Goal: Task Accomplishment & Management: Complete application form

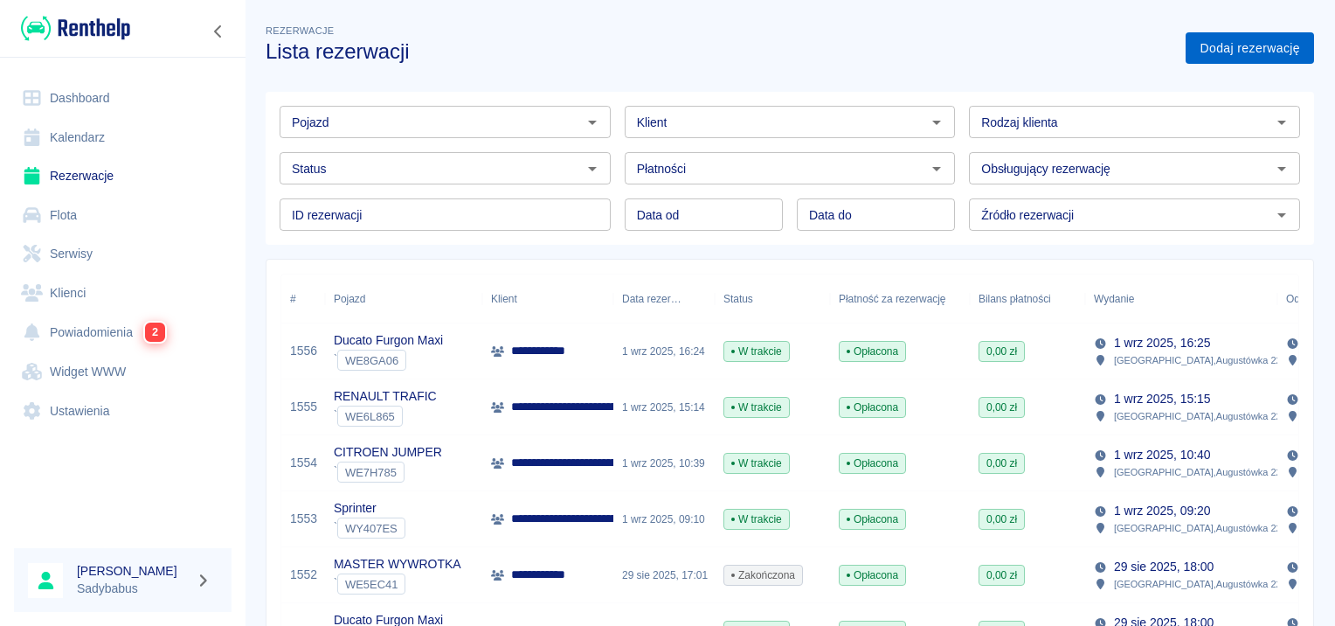
click at [1251, 54] on link "Dodaj rezerwację" at bounding box center [1250, 48] width 128 height 32
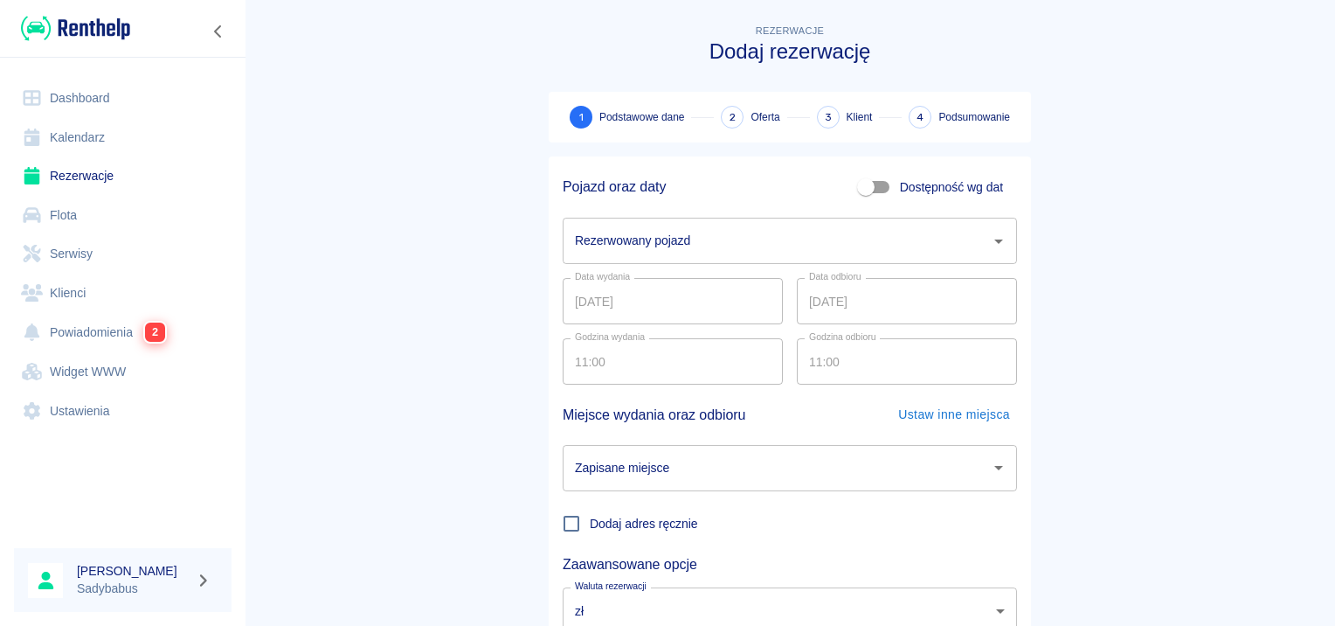
click at [667, 257] on div "Rezerwowany pojazd" at bounding box center [790, 241] width 454 height 46
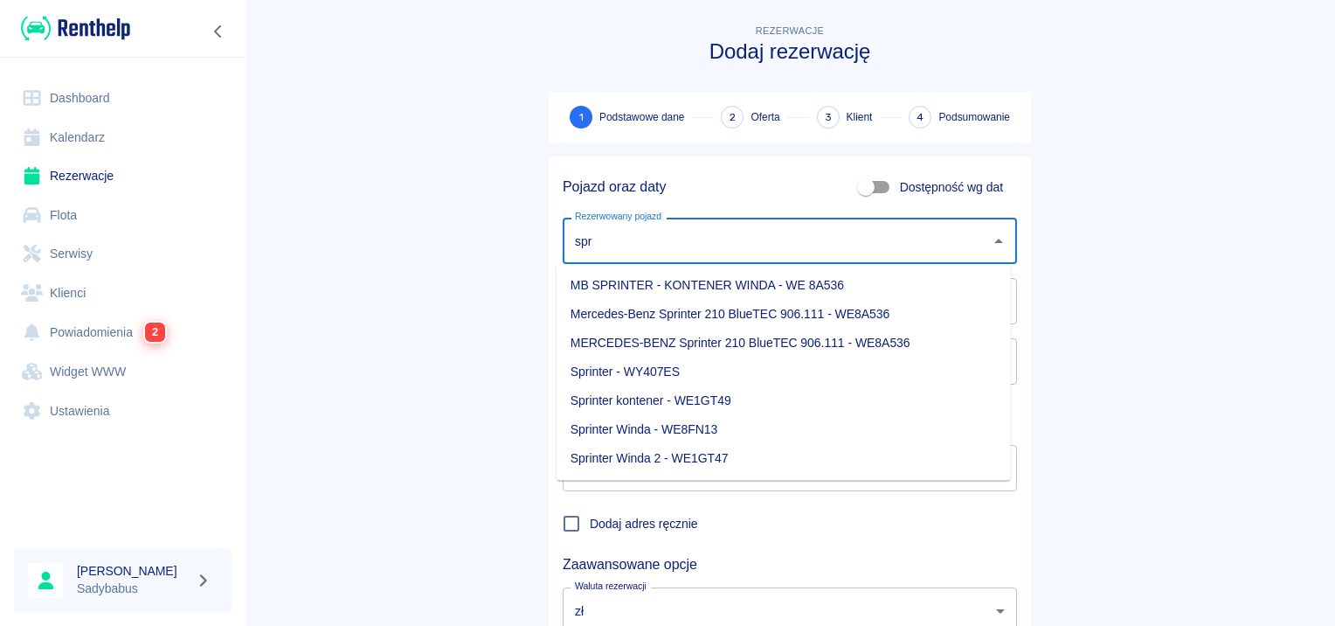
click at [685, 367] on li "Sprinter - WY407ES" at bounding box center [784, 371] width 454 height 29
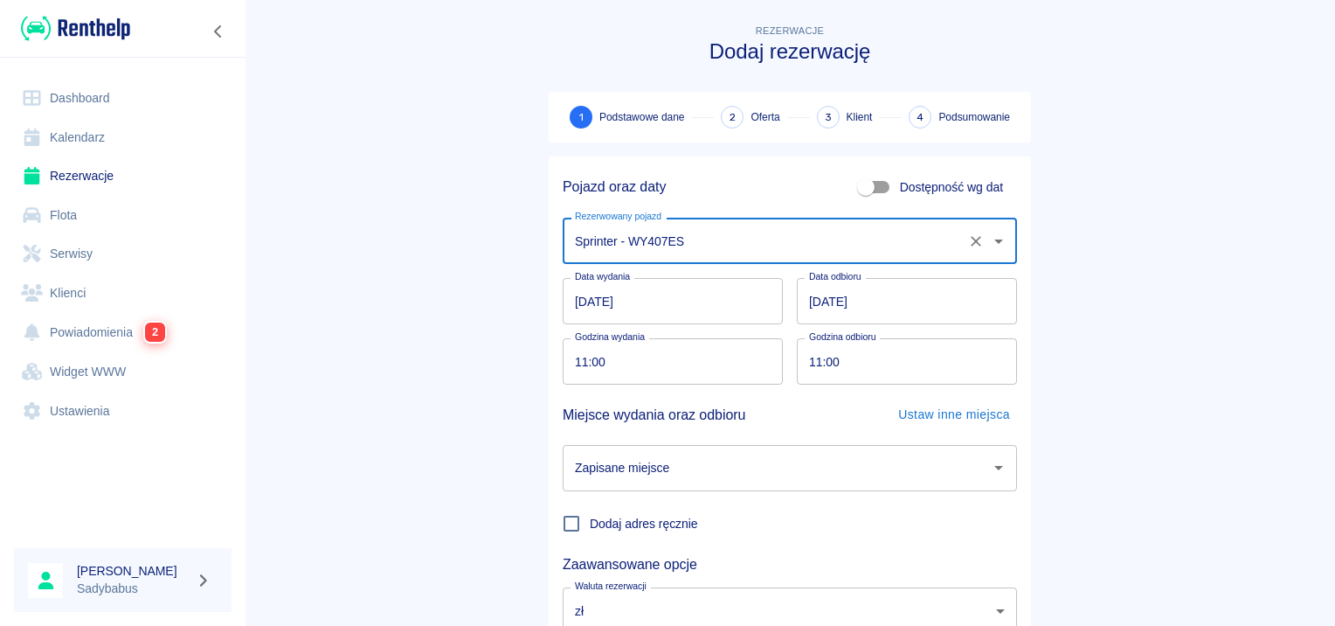
type input "Sprinter - WY407ES"
click at [812, 299] on input "03.09.2025" at bounding box center [907, 301] width 220 height 46
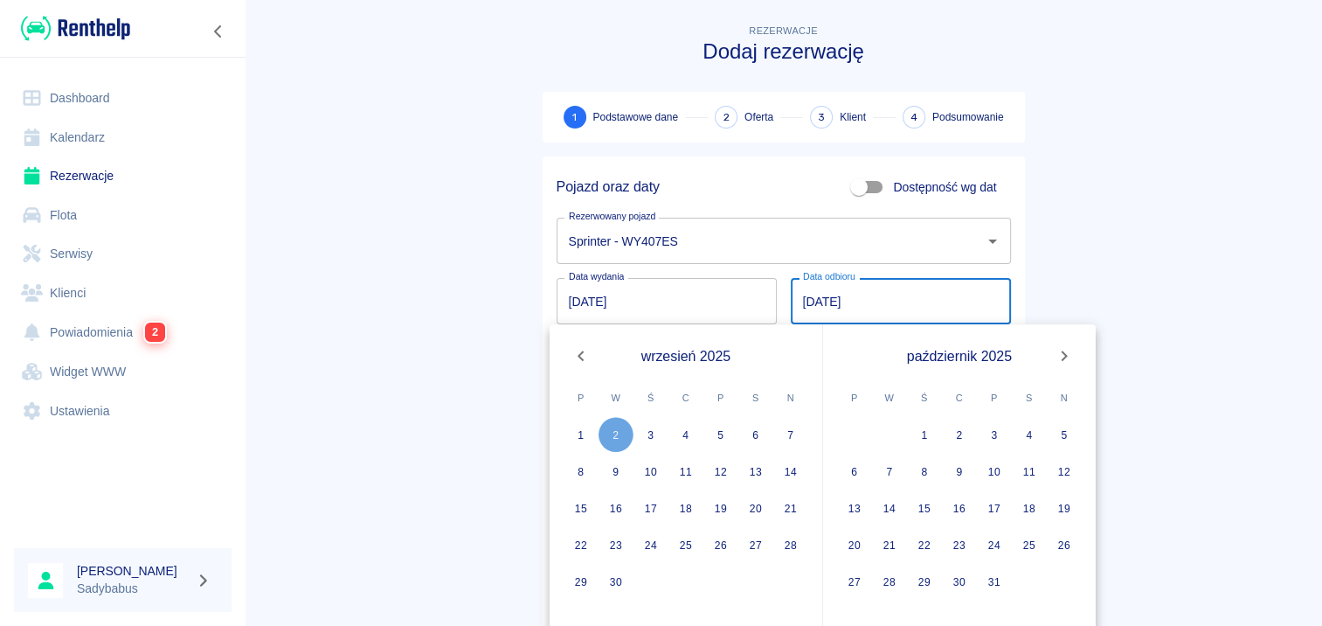
type input "02.09.2025"
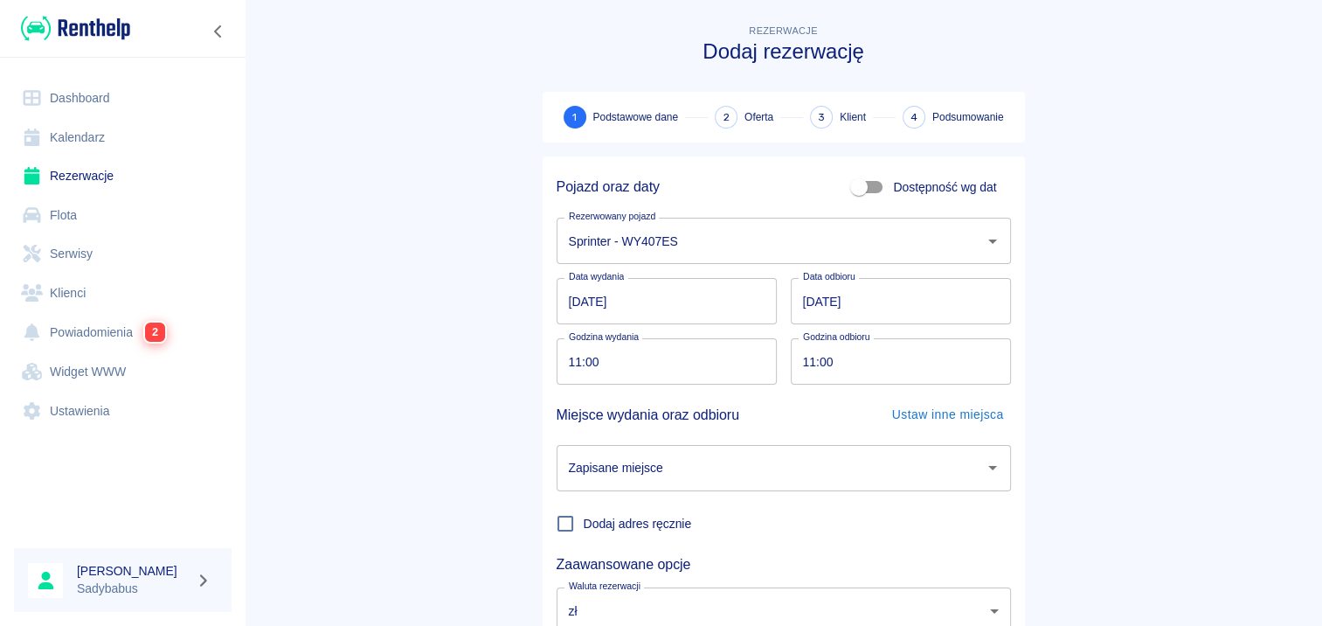
click at [1118, 183] on main "Rezerwacje Dodaj rezerwację 1 Podstawowe dane 2 Oferta 3 Klient 4 Podsumowanie …" at bounding box center [783, 364] width 1077 height 687
drag, startPoint x: 571, startPoint y: 356, endPoint x: 867, endPoint y: 388, distance: 297.8
click at [570, 356] on input "11:00" at bounding box center [667, 361] width 208 height 46
type input "10:15"
click at [806, 367] on input "11:00" at bounding box center [901, 361] width 208 height 46
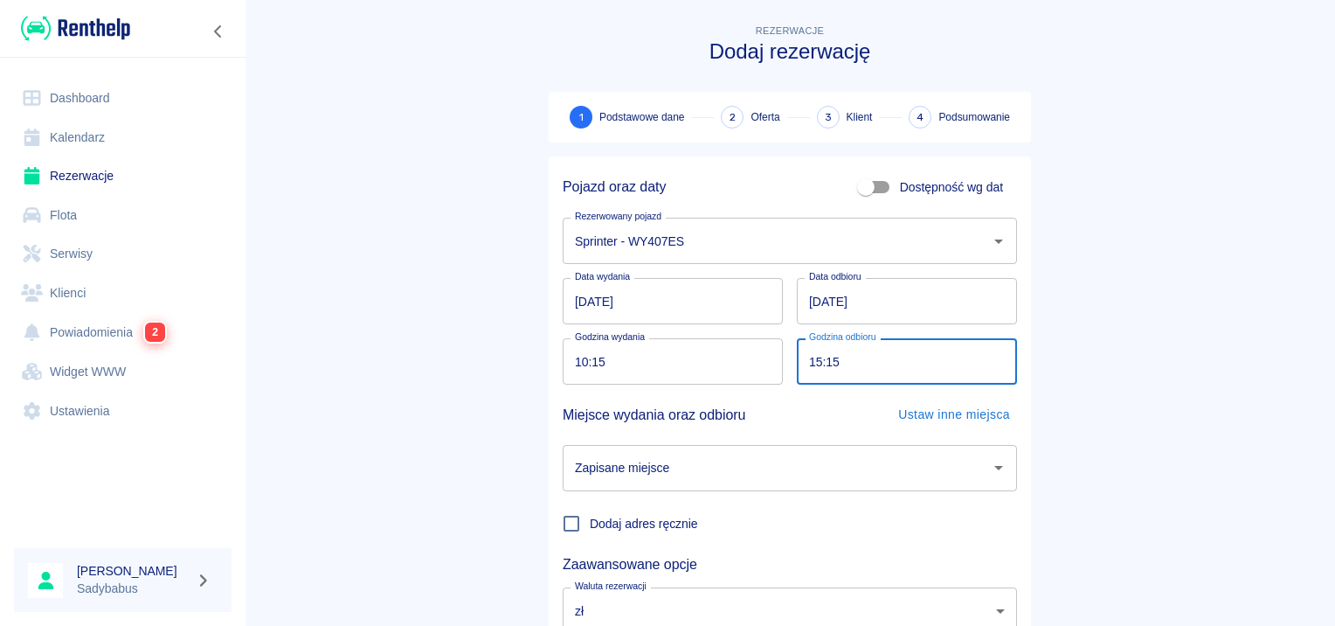
type input "15:15"
click at [1115, 358] on main "Rezerwacje Dodaj rezerwację 1 Podstawowe dane 2 Oferta 3 Klient 4 Podsumowanie …" at bounding box center [790, 364] width 1090 height 687
drag, startPoint x: 431, startPoint y: 453, endPoint x: 52, endPoint y: 519, distance: 383.9
drag, startPoint x: 52, startPoint y: 519, endPoint x: 44, endPoint y: 168, distance: 351.3
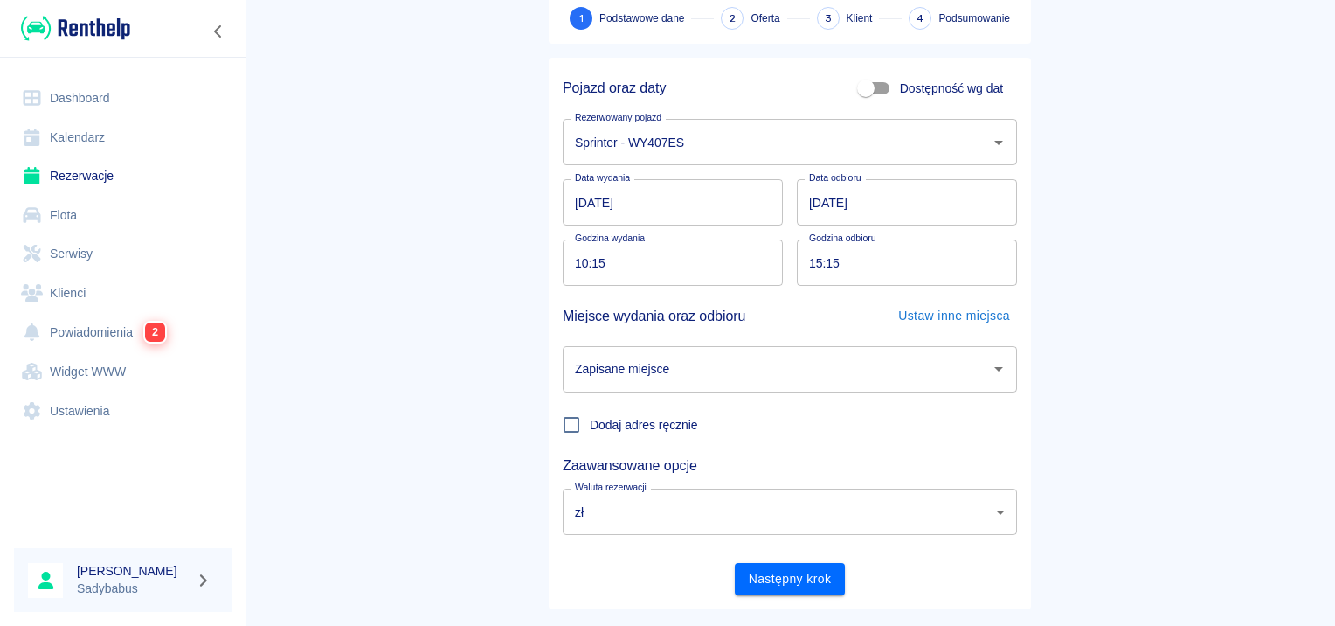
scroll to position [133, 0]
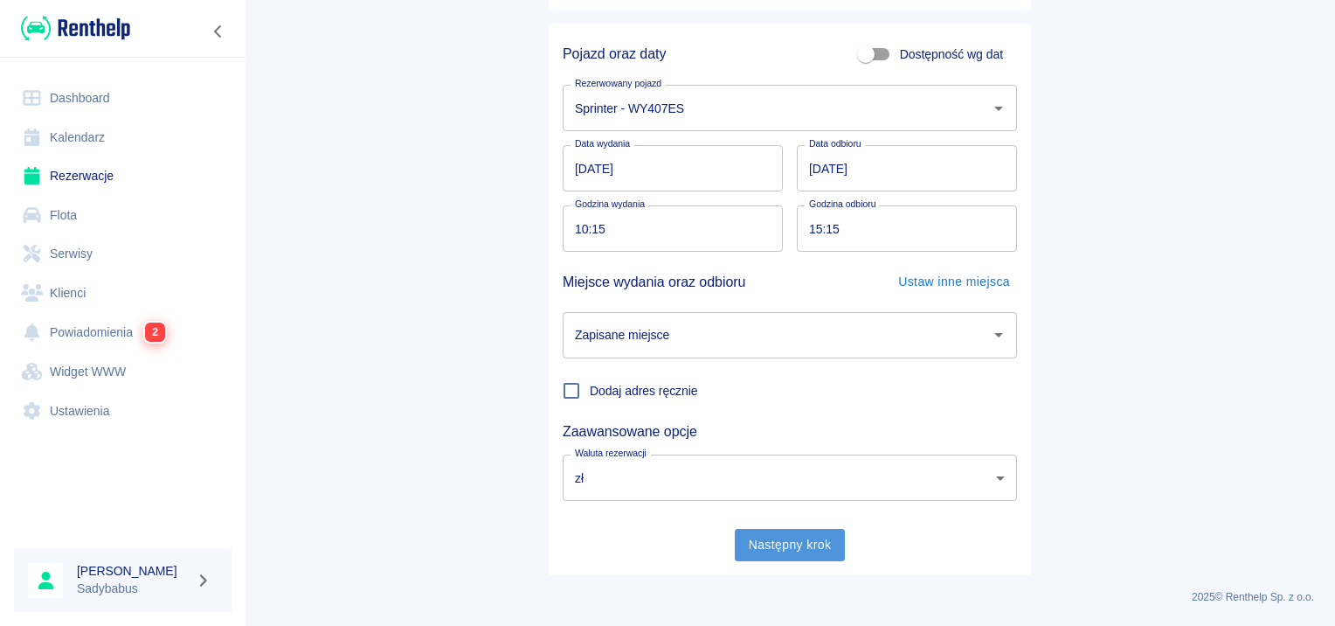
click at [820, 543] on button "Następny krok" at bounding box center [790, 545] width 111 height 32
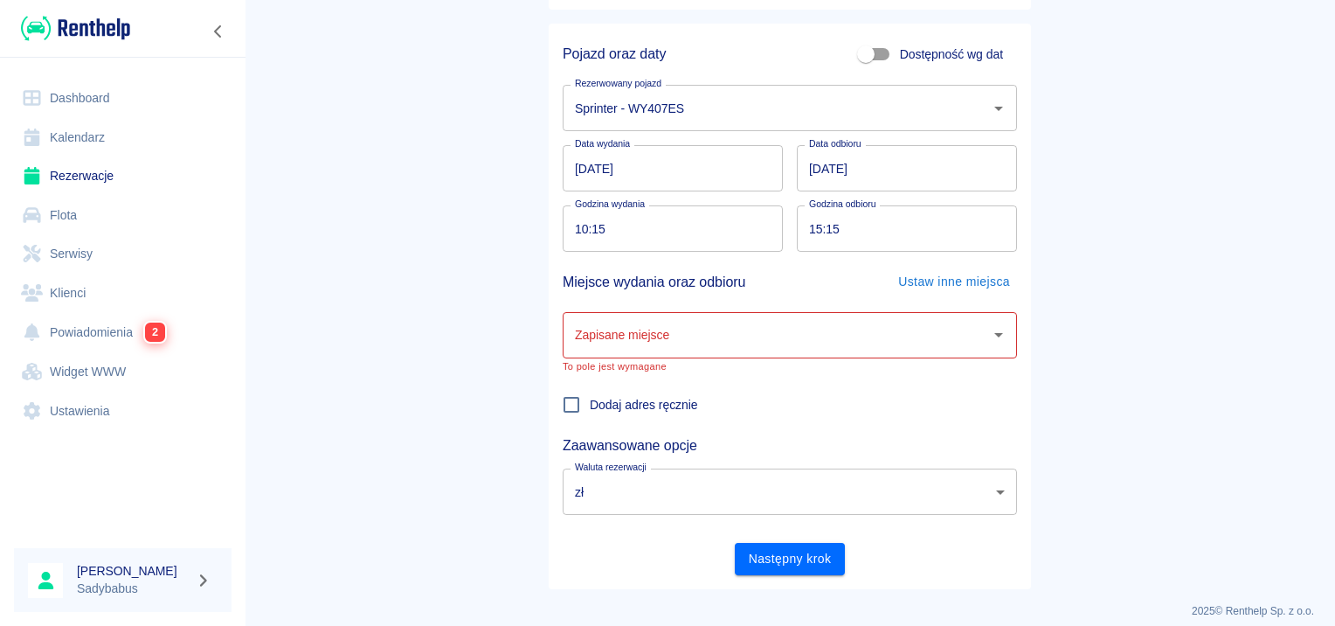
click at [764, 370] on p "To pole jest wymagane" at bounding box center [790, 366] width 454 height 11
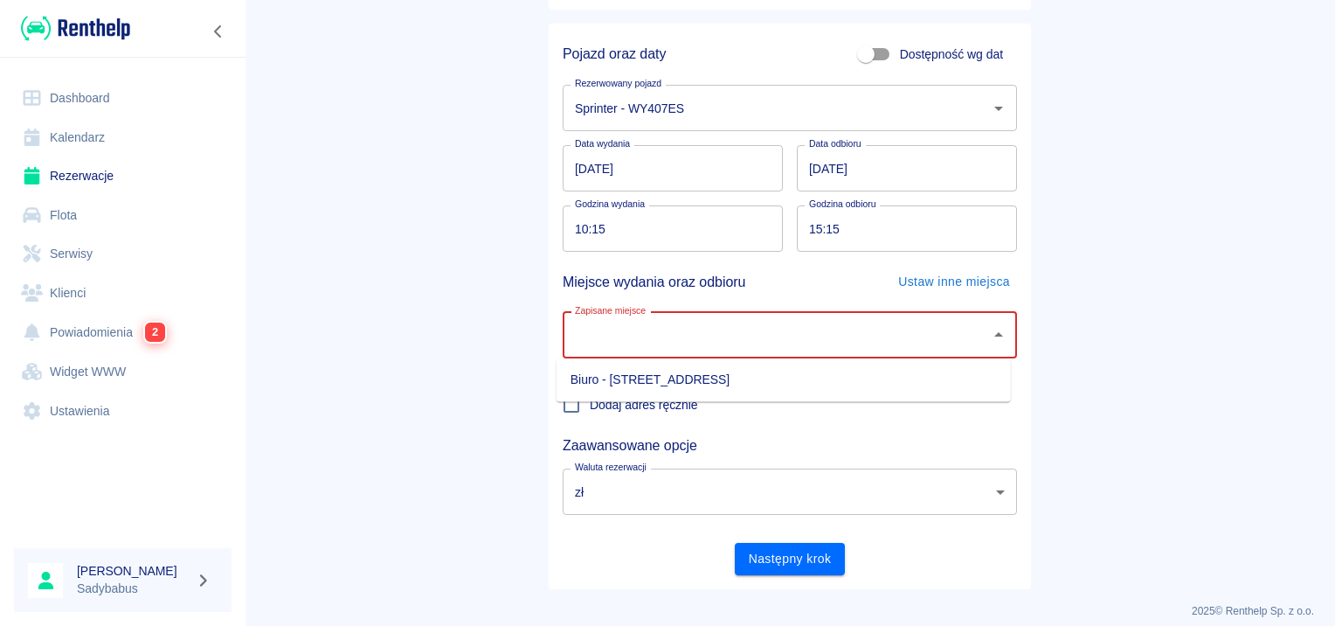
click at [749, 339] on input "Zapisane miejsce" at bounding box center [777, 335] width 412 height 31
click at [720, 384] on li "Biuro - Warszawa, Augustówka 22A" at bounding box center [784, 379] width 454 height 29
type input "Biuro - Warszawa, Augustówka 22A"
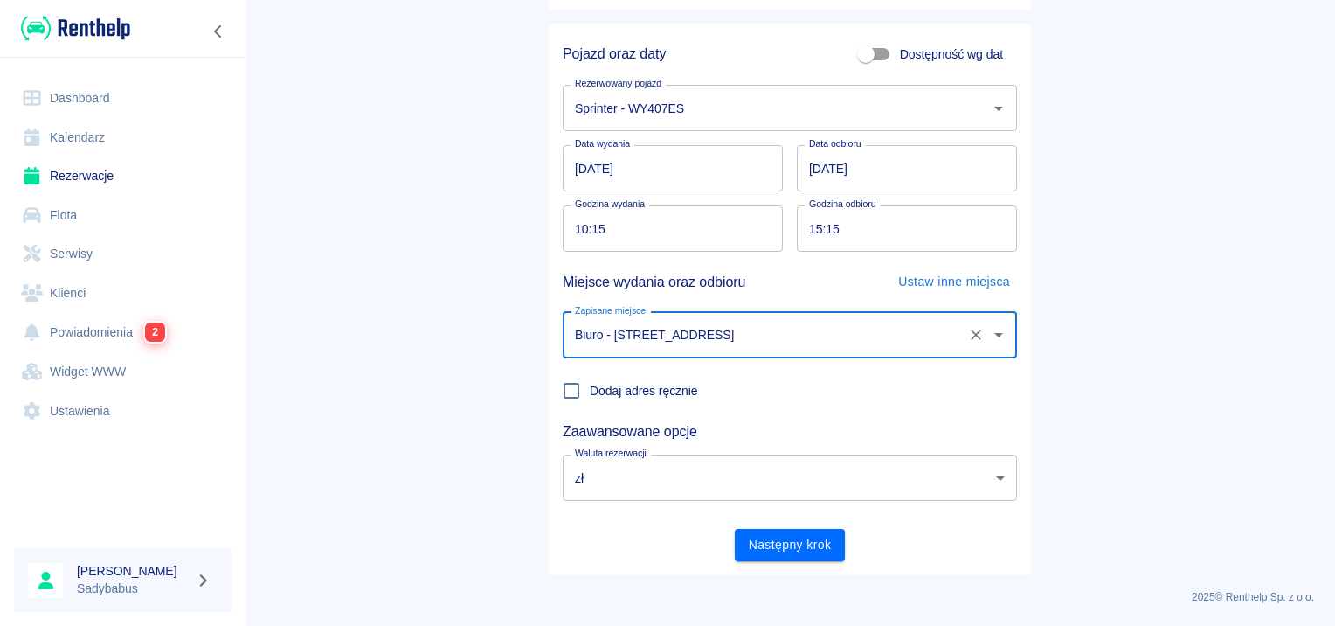
click at [1095, 328] on main "Rezerwacje Dodaj rezerwację 1 Podstawowe dane 2 Oferta 3 Klient 4 Podsumowanie …" at bounding box center [790, 231] width 1090 height 687
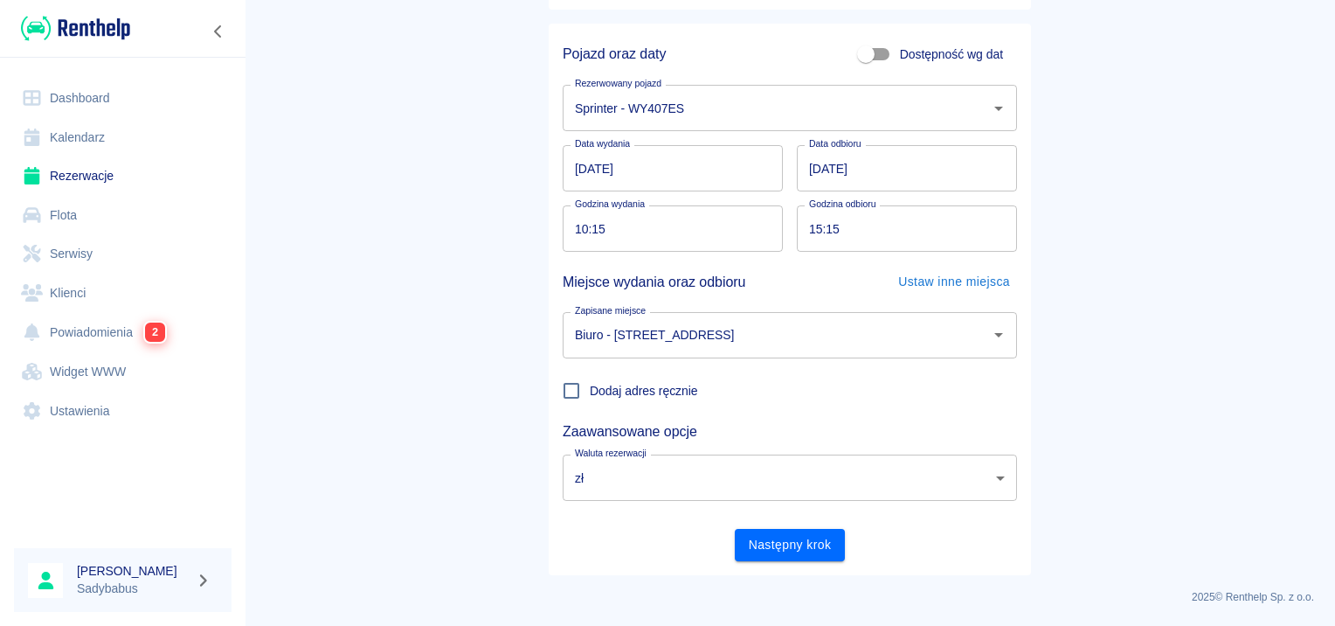
click at [784, 523] on div "Następny krok" at bounding box center [783, 538] width 468 height 46
click at [786, 557] on button "Następny krok" at bounding box center [790, 545] width 111 height 32
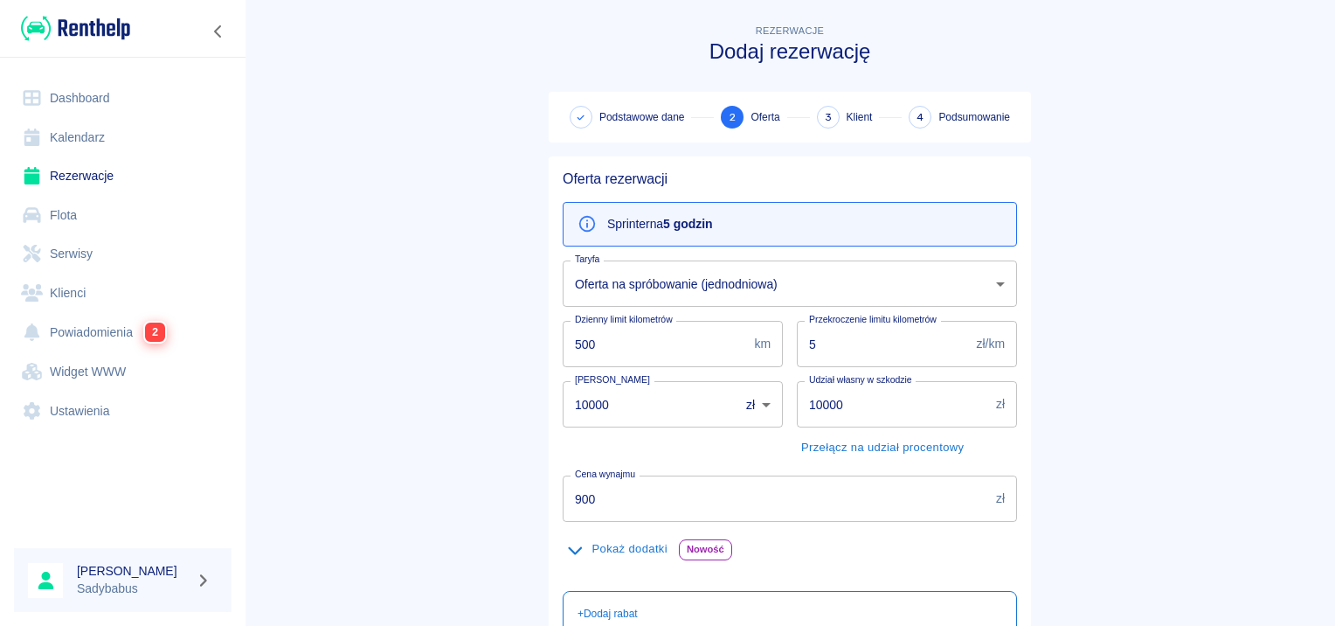
click at [572, 337] on input "500" at bounding box center [655, 344] width 184 height 46
type input "300"
click at [583, 395] on input "10000" at bounding box center [645, 404] width 164 height 46
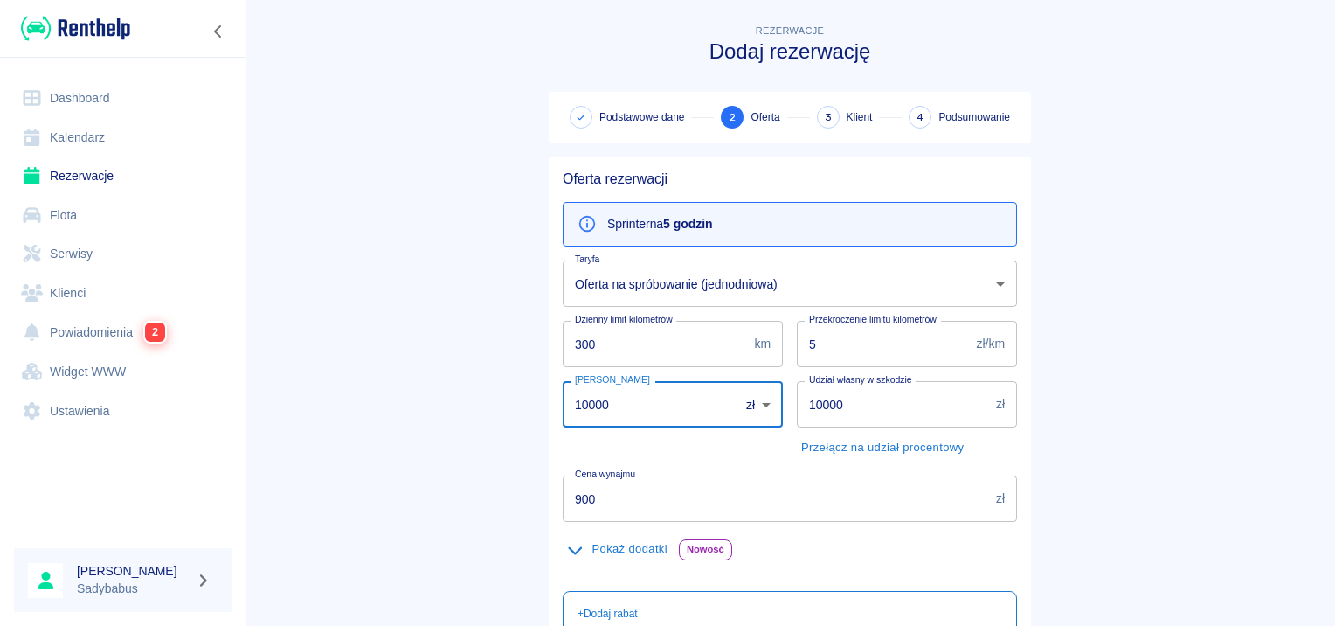
click at [583, 395] on input "10000" at bounding box center [645, 404] width 164 height 46
type input "1000"
click at [347, 269] on main "Rezerwacje Dodaj rezerwację Podstawowe dane 2 Oferta 3 Klient 4 Podsumowanie Of…" at bounding box center [790, 443] width 1090 height 844
click at [831, 391] on input "10000" at bounding box center [893, 404] width 192 height 46
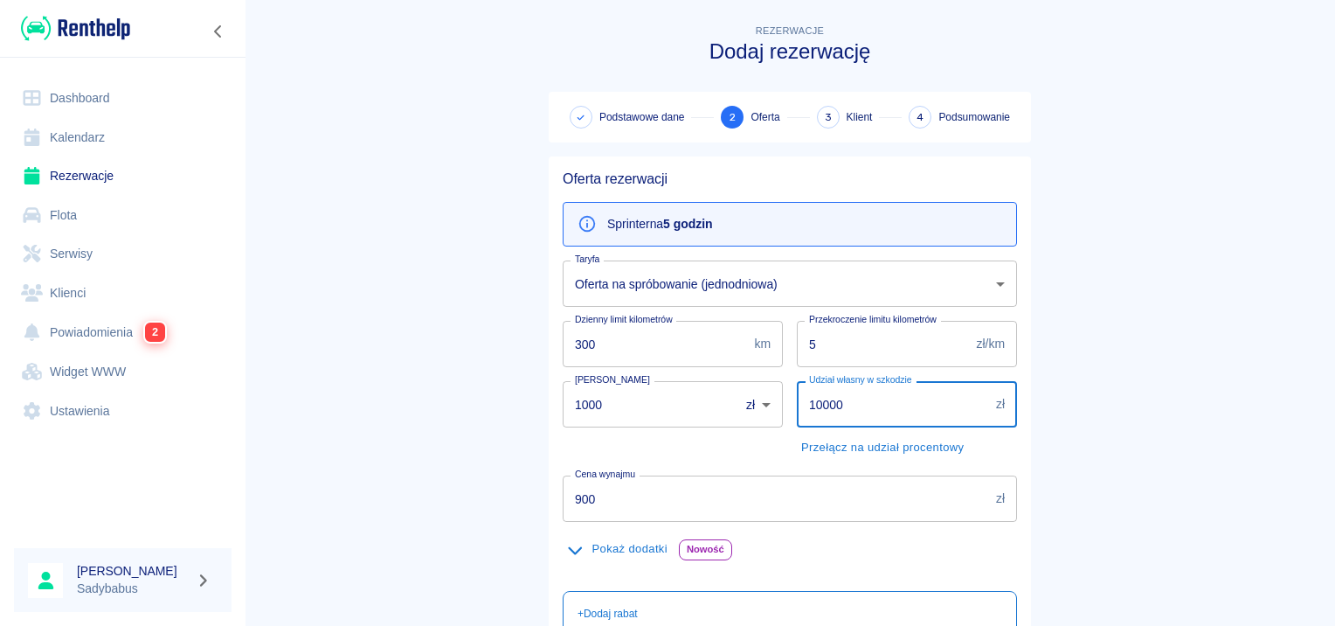
click at [831, 391] on input "10000" at bounding box center [893, 404] width 192 height 46
type input "5000"
click at [936, 318] on div "Przekroczenie limitu kilometrów 5 zł/km Przekroczenie limitu kilometrów" at bounding box center [900, 337] width 234 height 60
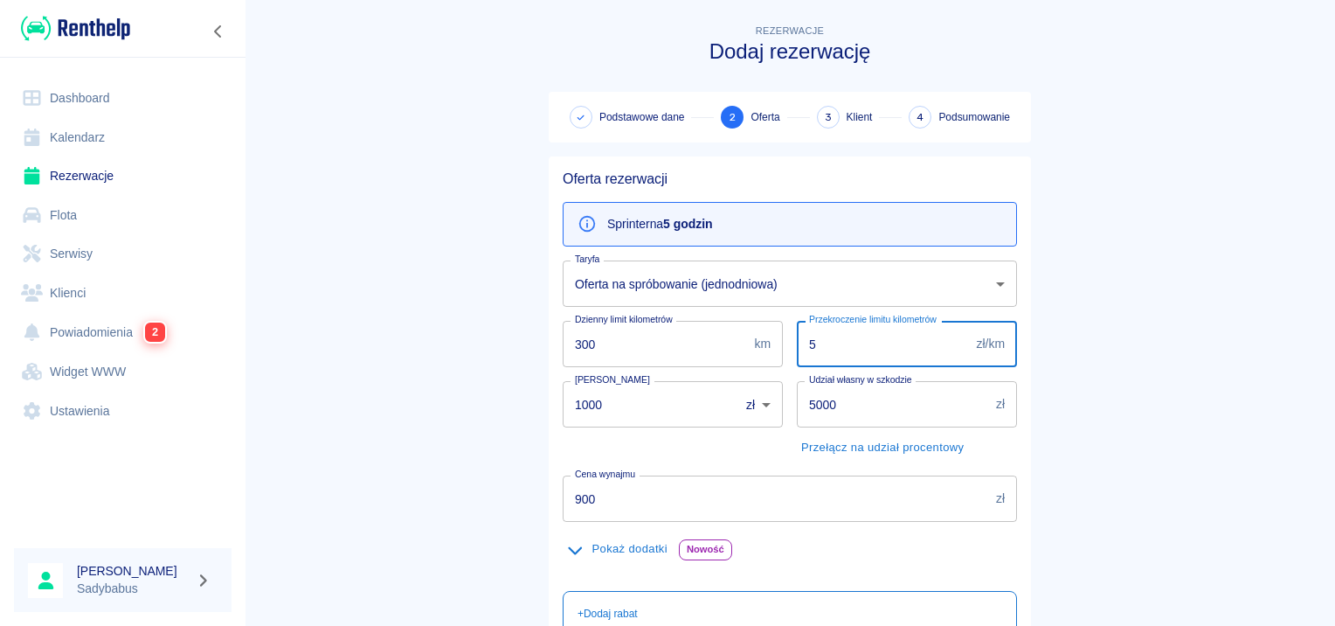
click at [897, 347] on input "5" at bounding box center [883, 344] width 173 height 46
type input "0.5"
click at [1080, 283] on main "Rezerwacje Dodaj rezerwację Podstawowe dane 2 Oferta 3 Klient 4 Podsumowanie Of…" at bounding box center [790, 443] width 1090 height 844
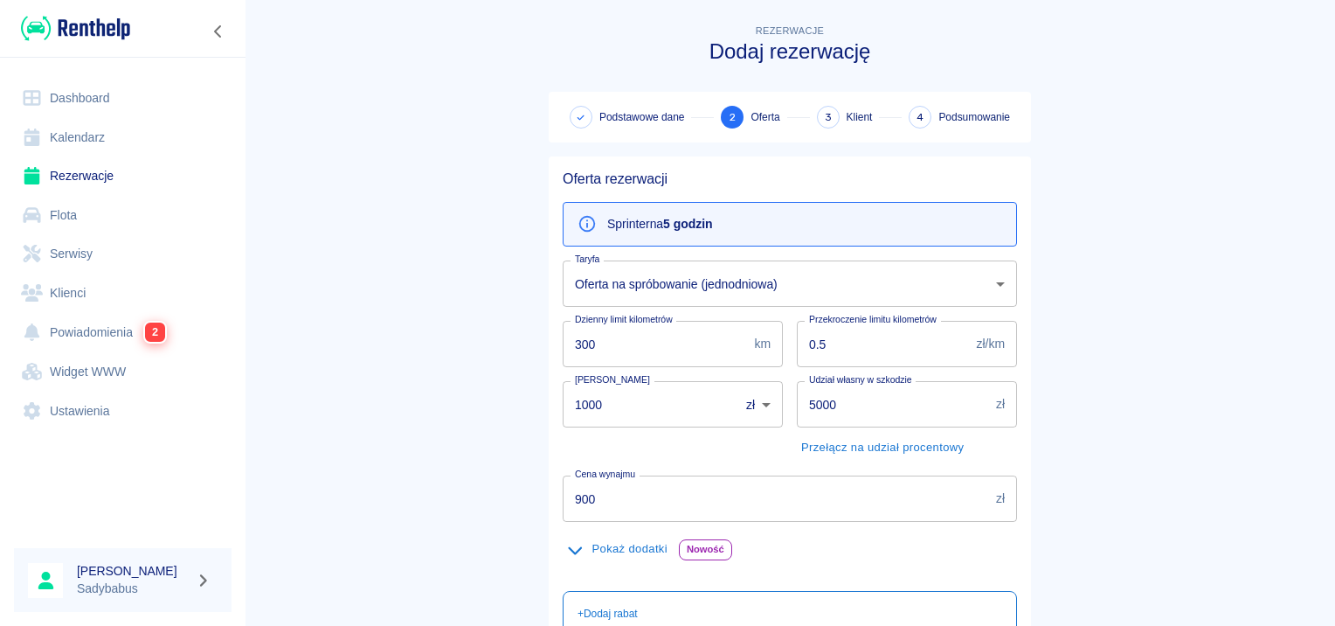
click at [681, 475] on input "900" at bounding box center [776, 498] width 426 height 46
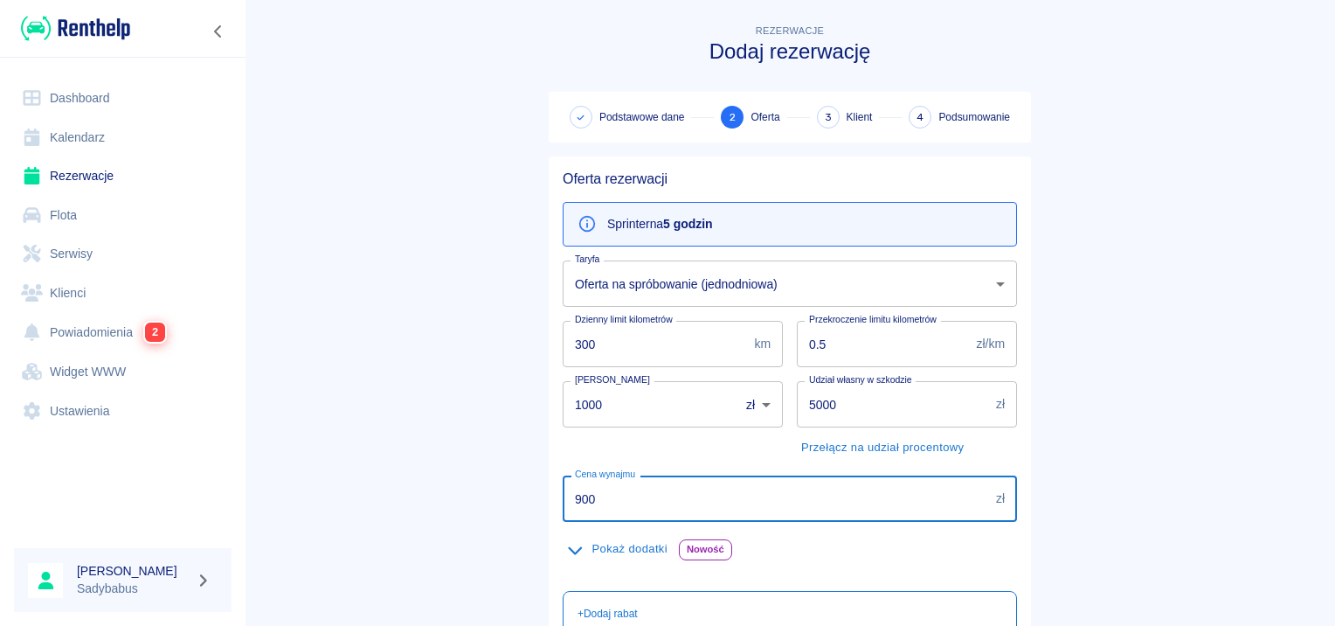
click at [671, 498] on input "900" at bounding box center [776, 498] width 426 height 46
type input "150"
click at [1206, 150] on main "Rezerwacje Dodaj rezerwację Podstawowe dane 2 Oferta 3 Klient 4 Podsumowanie Of…" at bounding box center [790, 443] width 1090 height 844
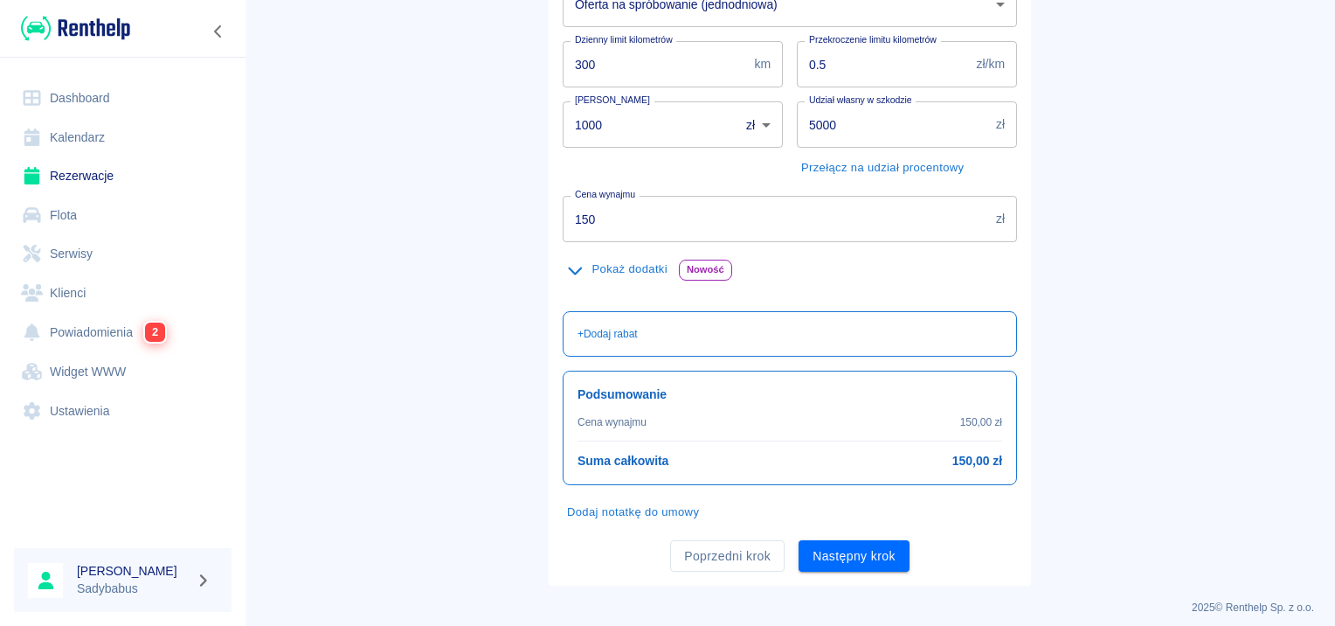
scroll to position [289, 0]
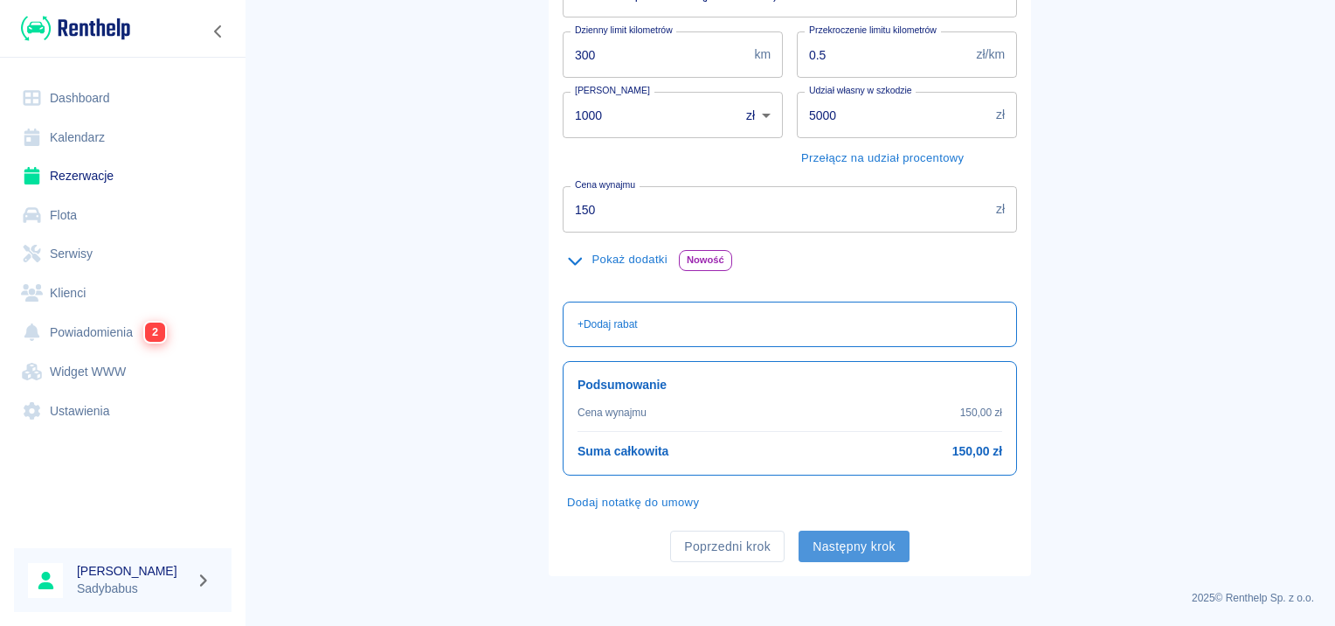
click at [845, 530] on button "Następny krok" at bounding box center [854, 546] width 111 height 32
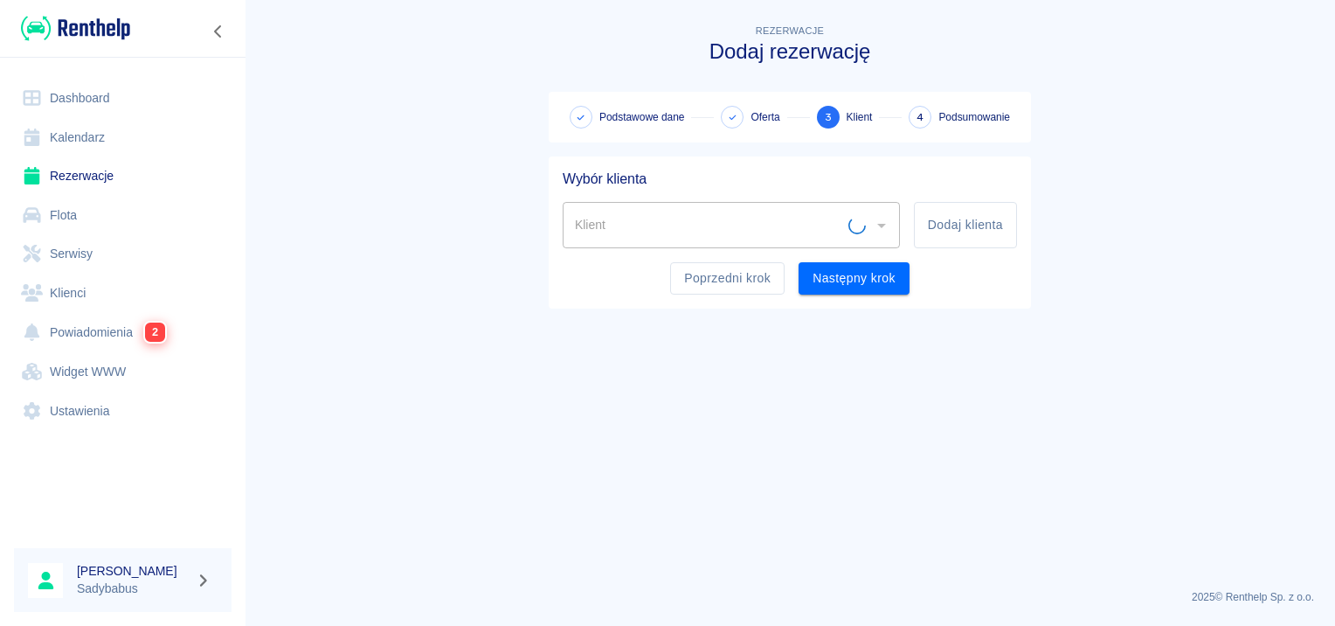
scroll to position [0, 0]
click at [752, 232] on input "Klient" at bounding box center [718, 225] width 295 height 31
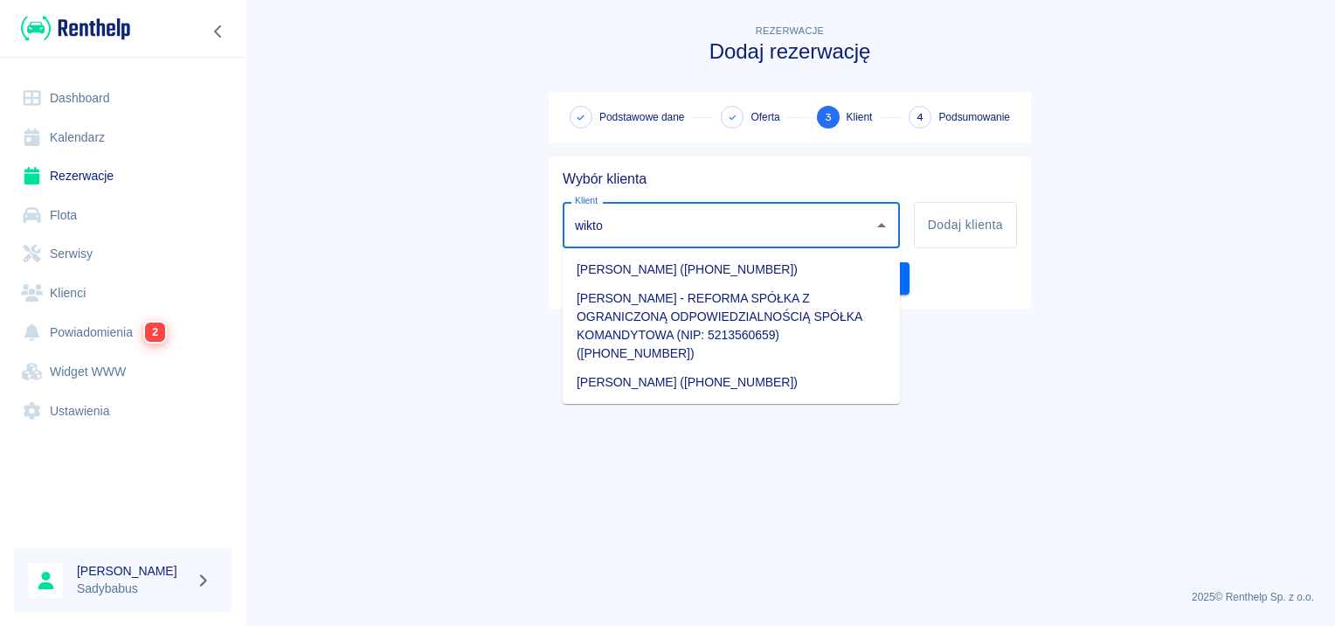
click at [736, 262] on li "Sebastian Wiktorowicz (+48514645448)" at bounding box center [731, 269] width 337 height 29
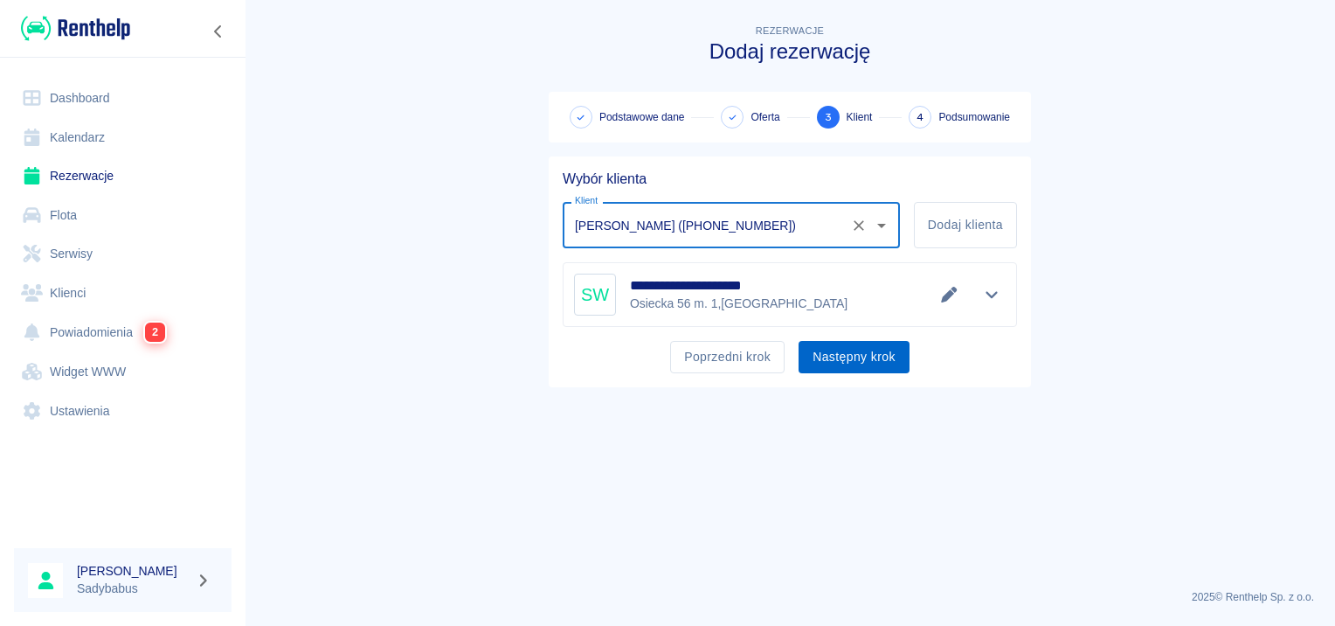
type input "Sebastian Wiktorowicz (+48514645448)"
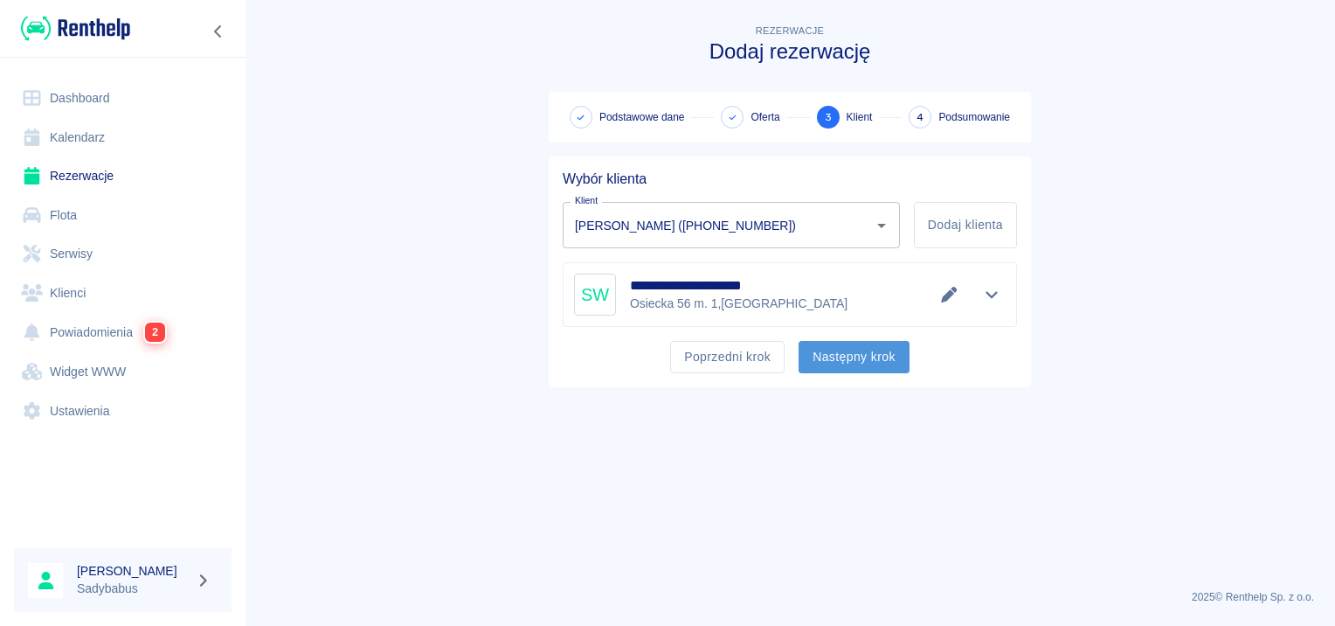
click at [827, 349] on button "Następny krok" at bounding box center [854, 357] width 111 height 32
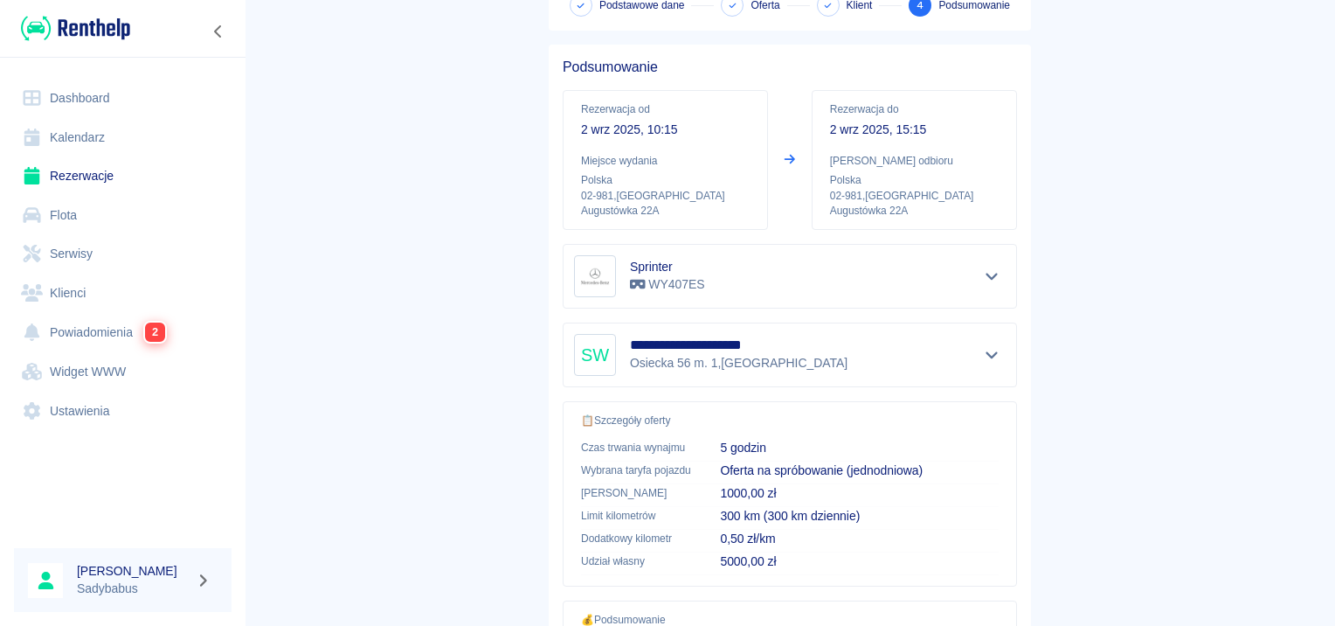
scroll to position [315, 0]
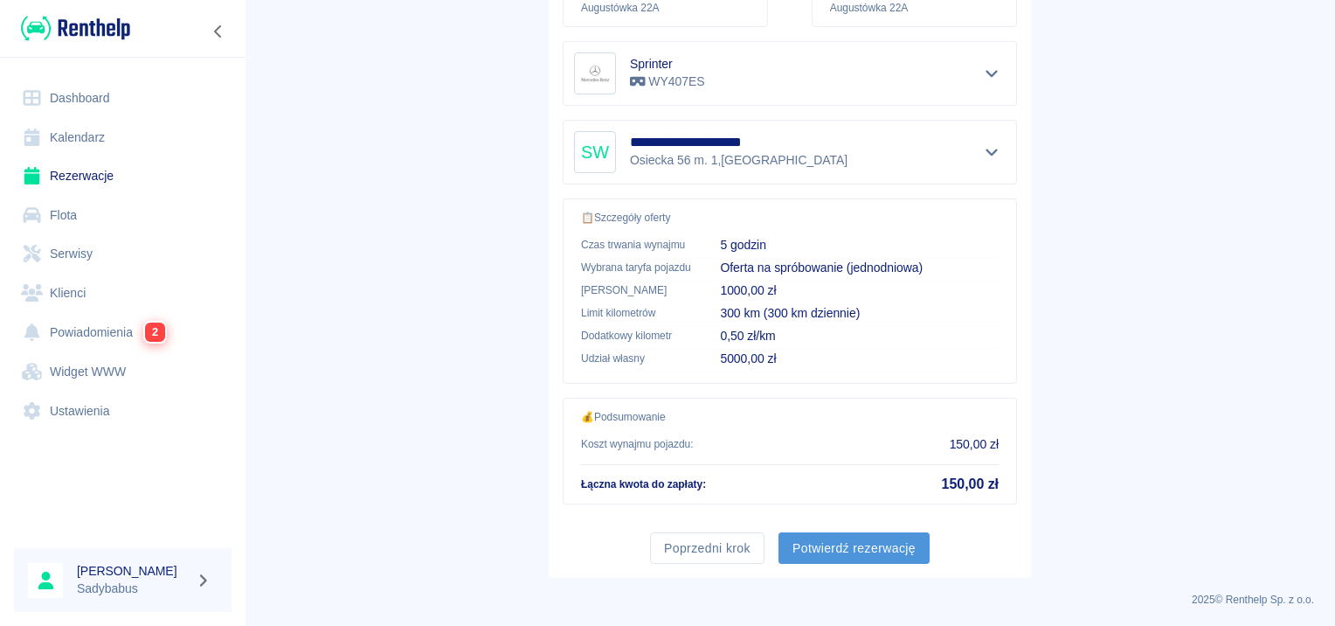
click at [819, 556] on button "Potwierdź rezerwację" at bounding box center [853, 548] width 151 height 32
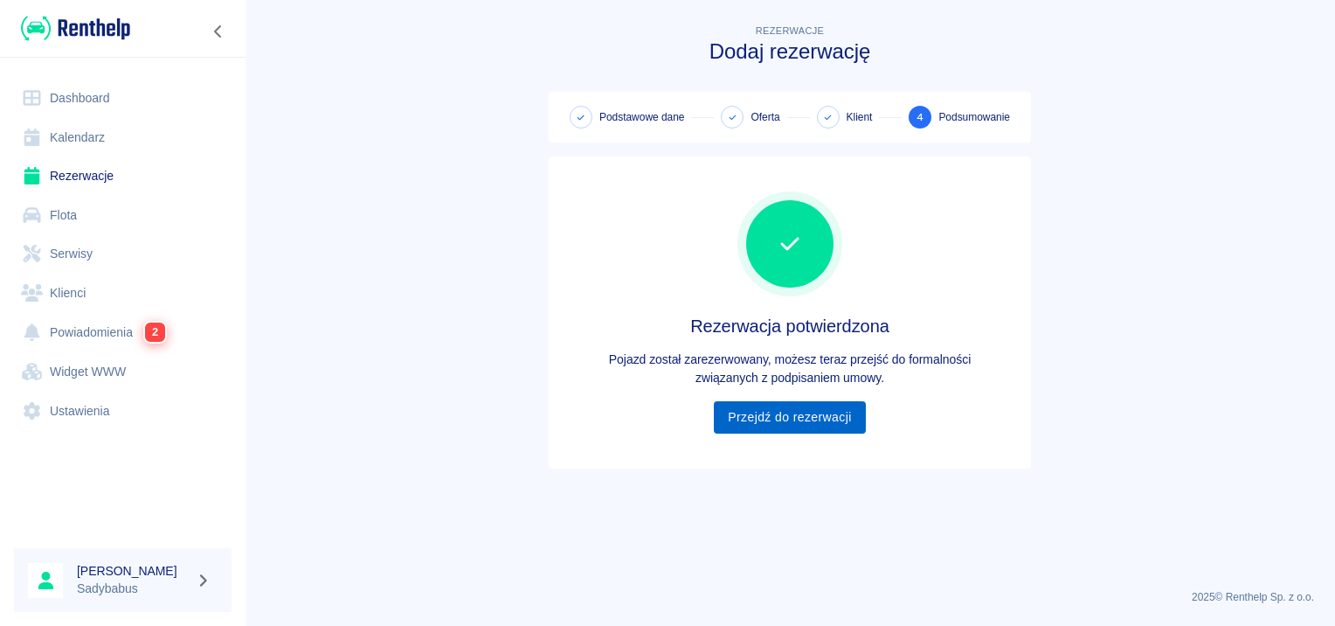
click at [770, 418] on link "Przejdź do rezerwacji" at bounding box center [789, 417] width 151 height 32
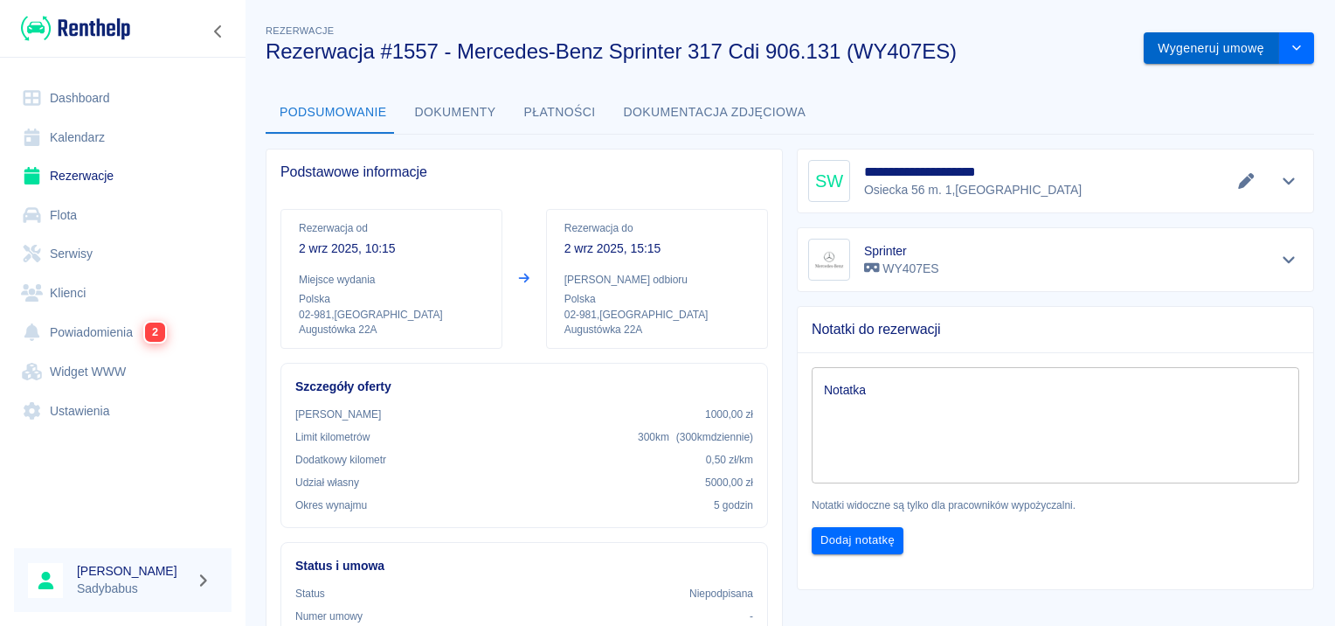
click at [1188, 53] on button "Wygeneruj umowę" at bounding box center [1211, 48] width 135 height 32
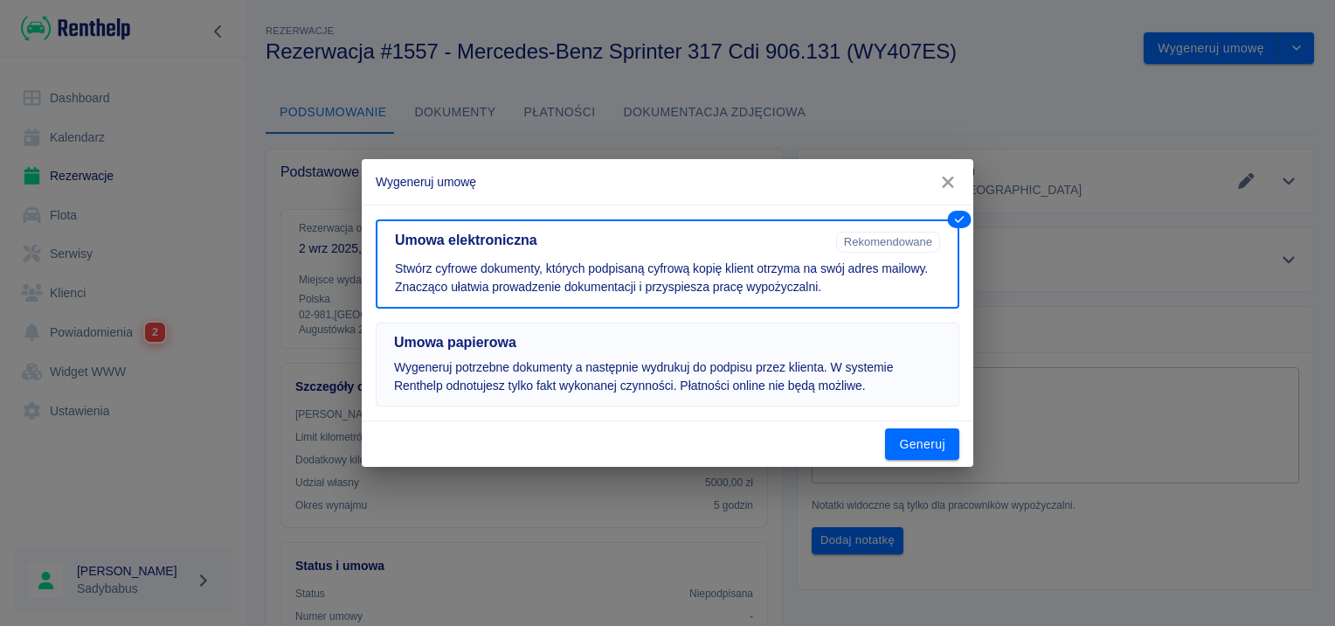
click at [591, 370] on p "Wygeneruj potrzebne dokumenty a następnie wydrukuj do podpisu przez klienta. W …" at bounding box center [667, 376] width 547 height 37
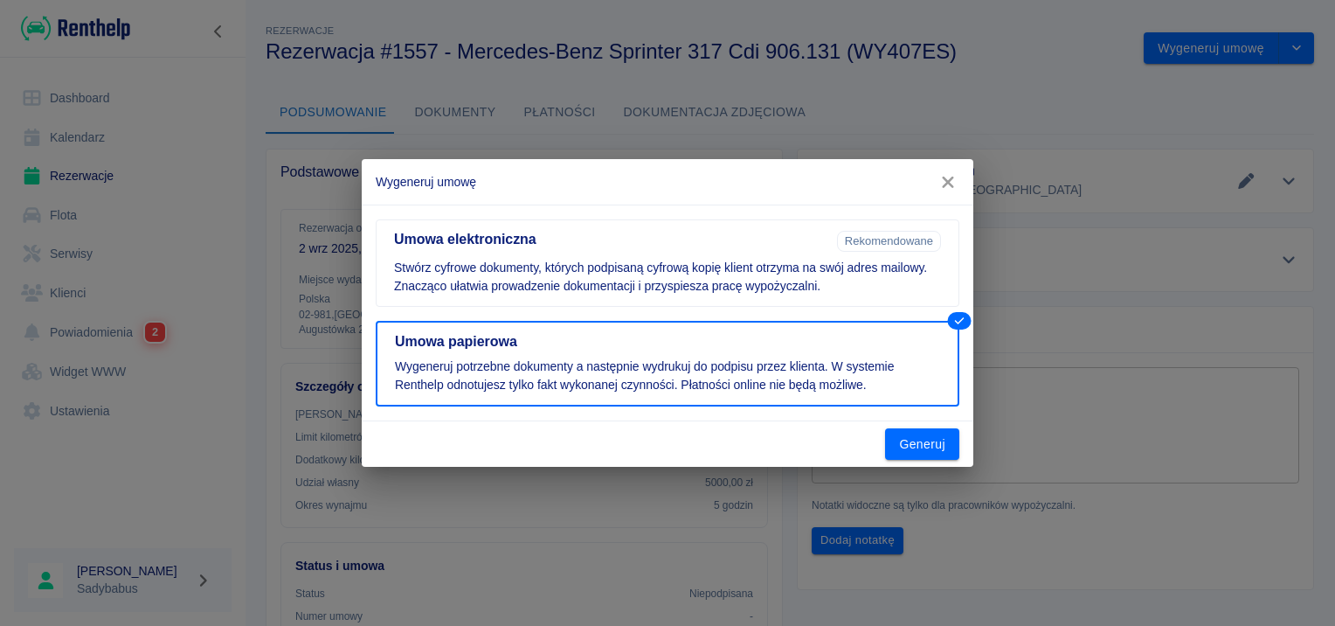
click at [933, 446] on button "Generuj" at bounding box center [922, 444] width 74 height 32
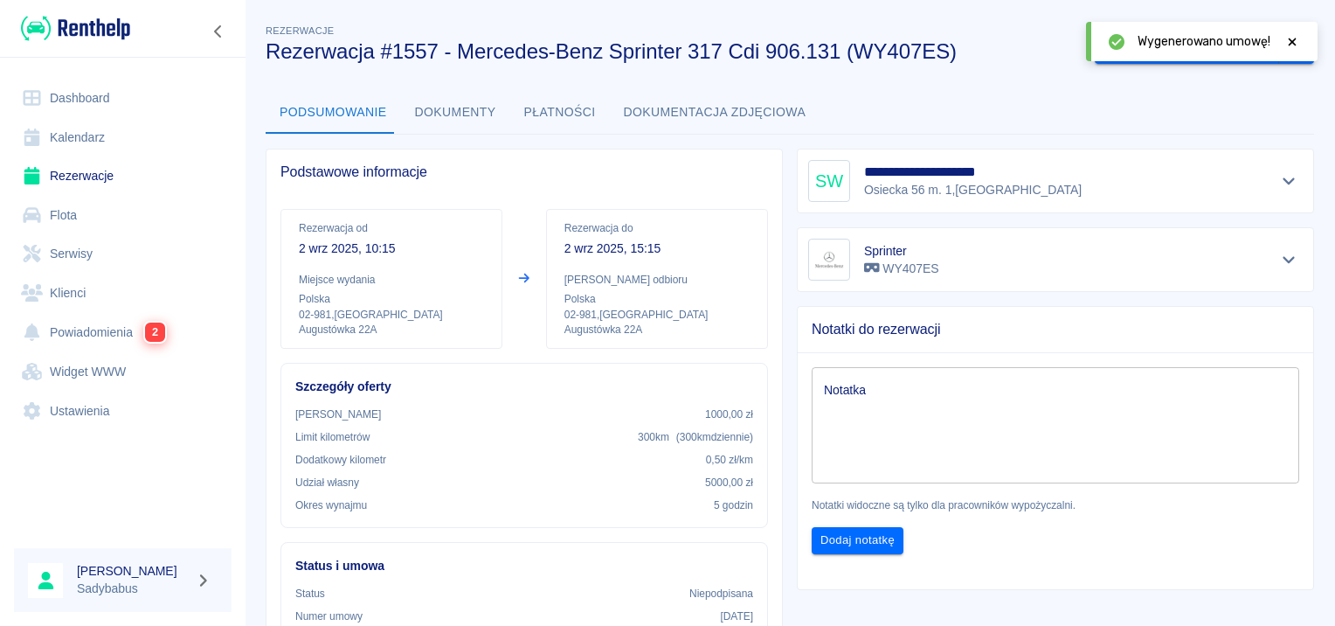
click at [1292, 41] on icon at bounding box center [1293, 42] width 8 height 8
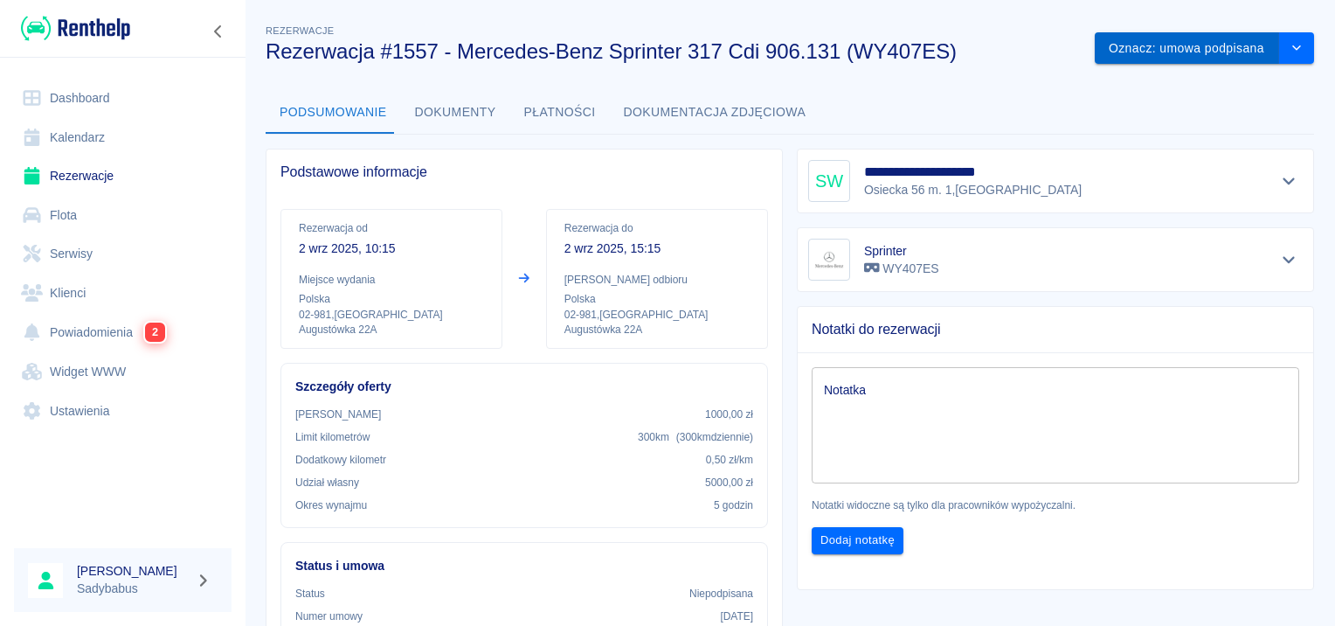
click at [1172, 52] on button "Oznacz: umowa podpisana" at bounding box center [1187, 48] width 184 height 32
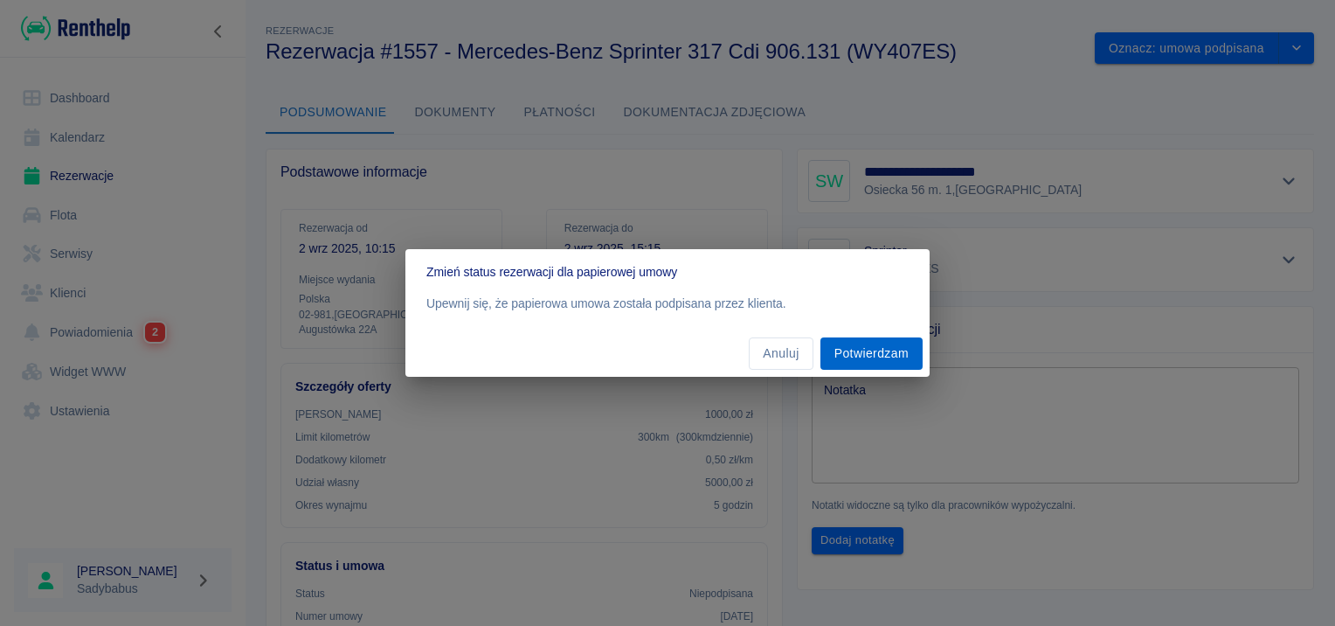
click at [833, 362] on button "Potwierdzam" at bounding box center [871, 353] width 102 height 32
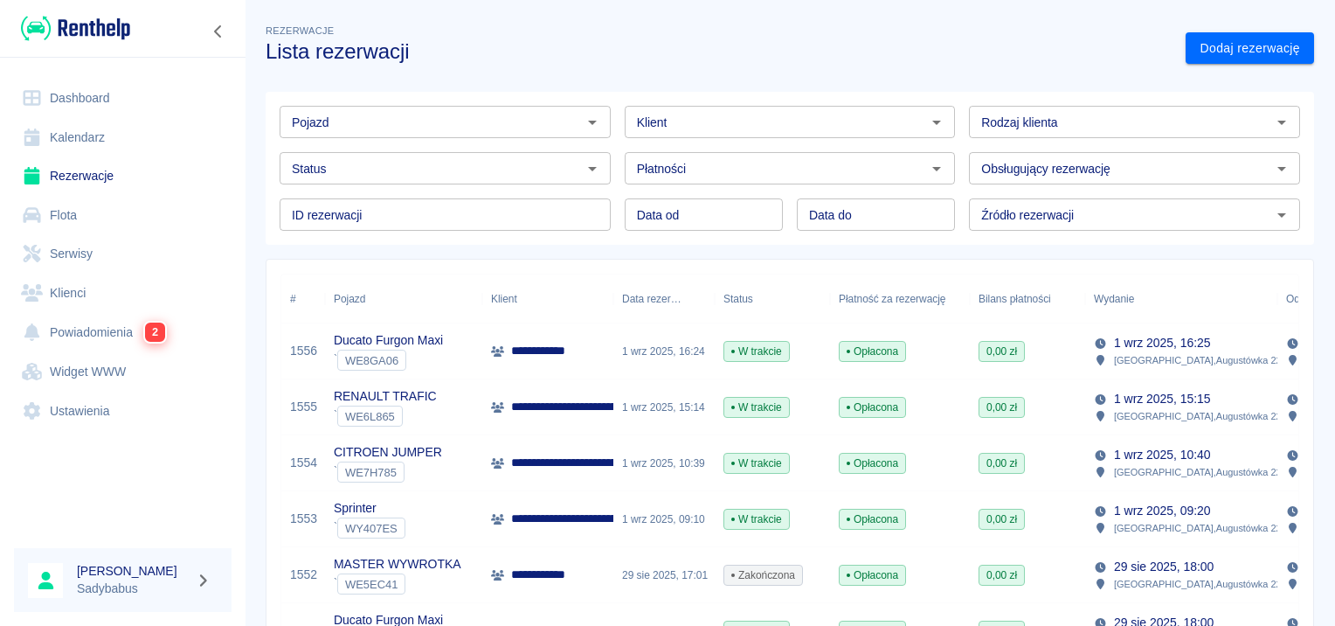
click at [776, 105] on div "Klient Klient" at bounding box center [783, 115] width 345 height 46
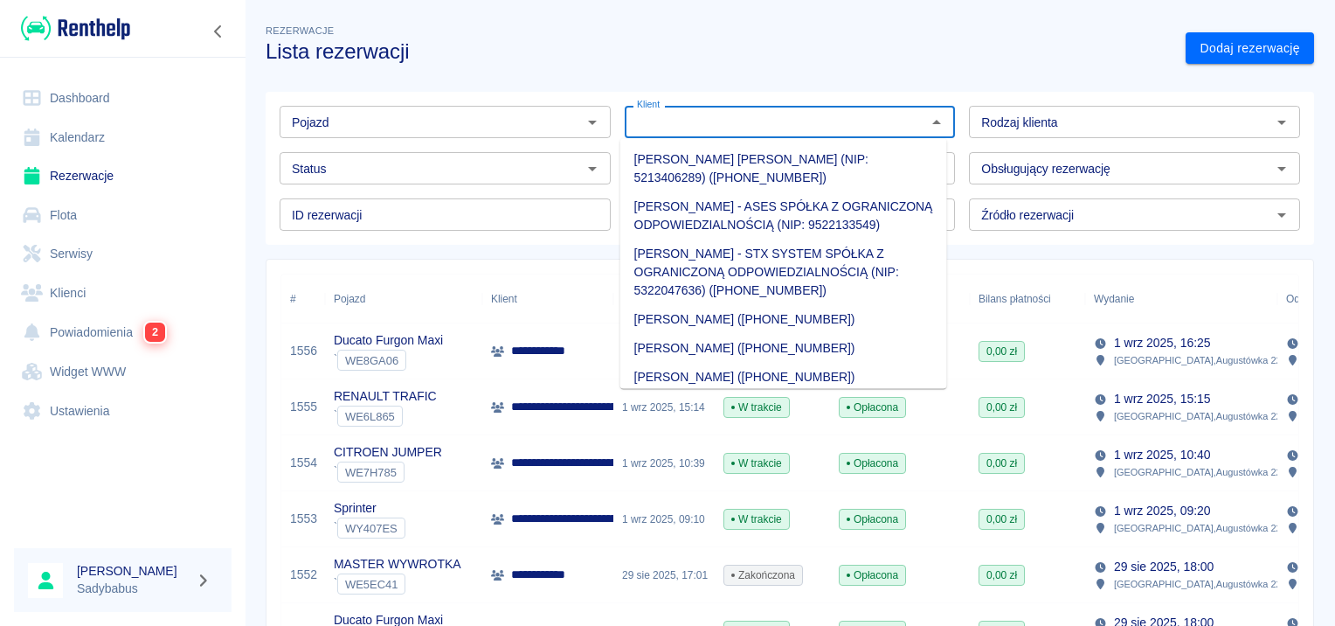
drag, startPoint x: 776, startPoint y: 105, endPoint x: 769, endPoint y: 121, distance: 17.2
click at [769, 121] on input "Klient" at bounding box center [776, 122] width 292 height 22
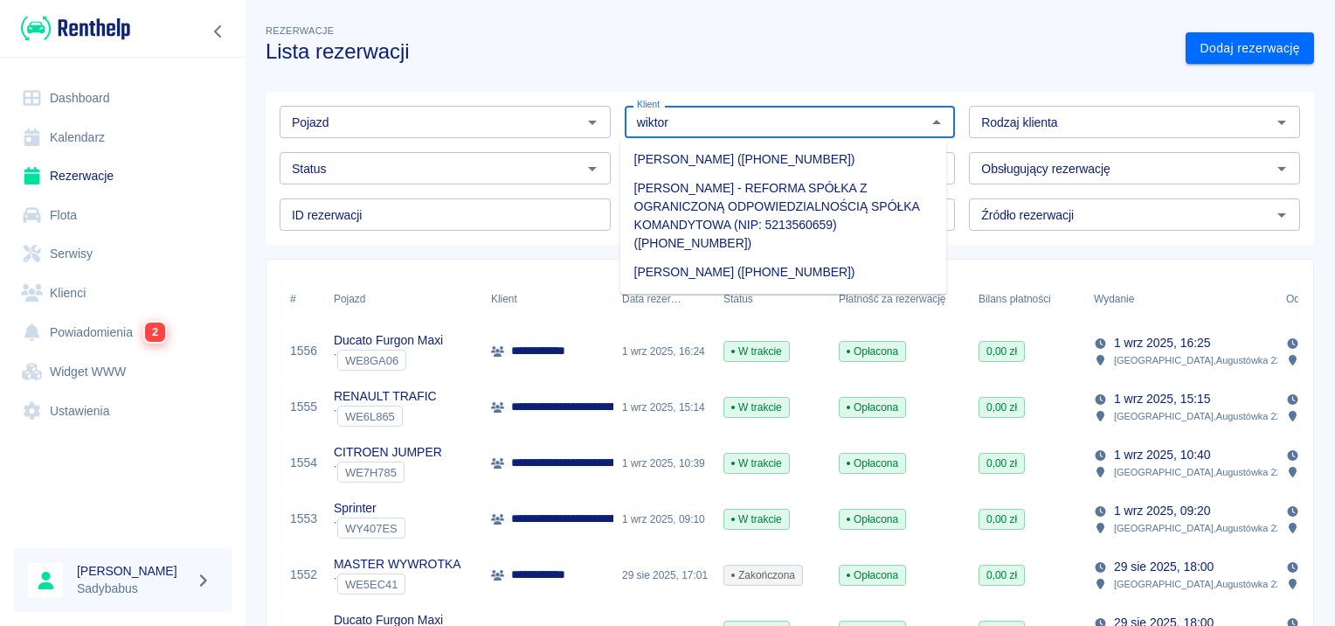
click at [751, 157] on li "Sebastian Wiktorowicz (+48514645448)" at bounding box center [783, 159] width 327 height 29
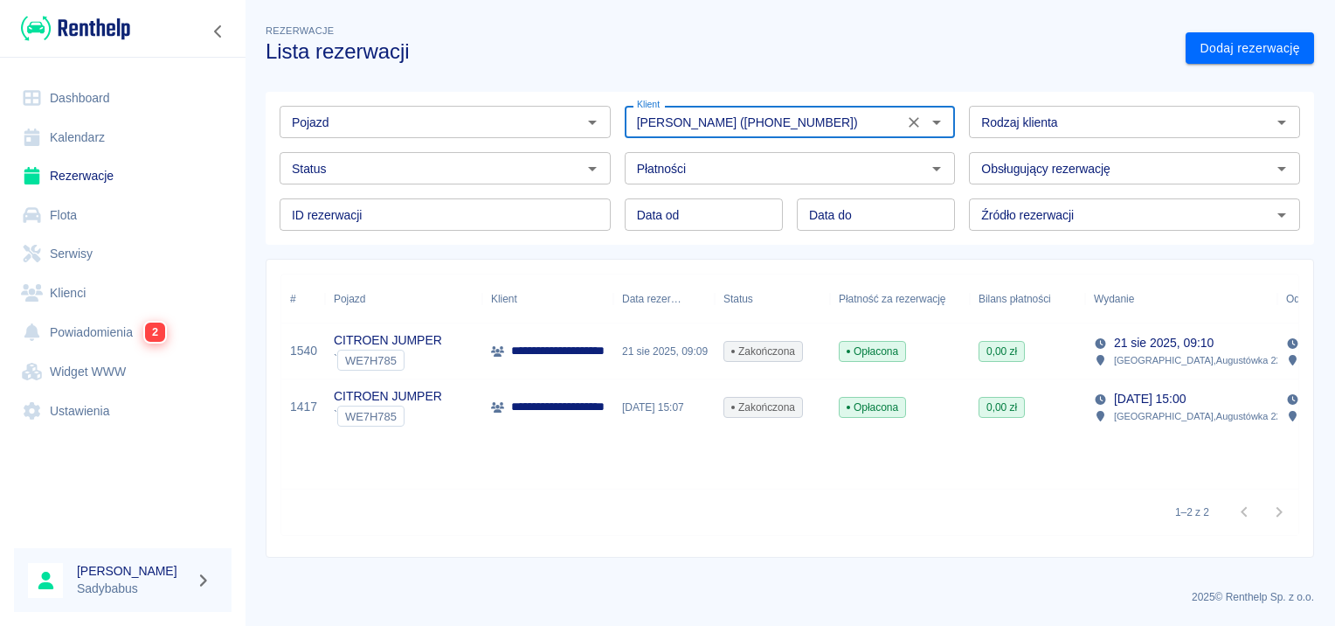
type input "Sebastian Wiktorowicz (+48514645448)"
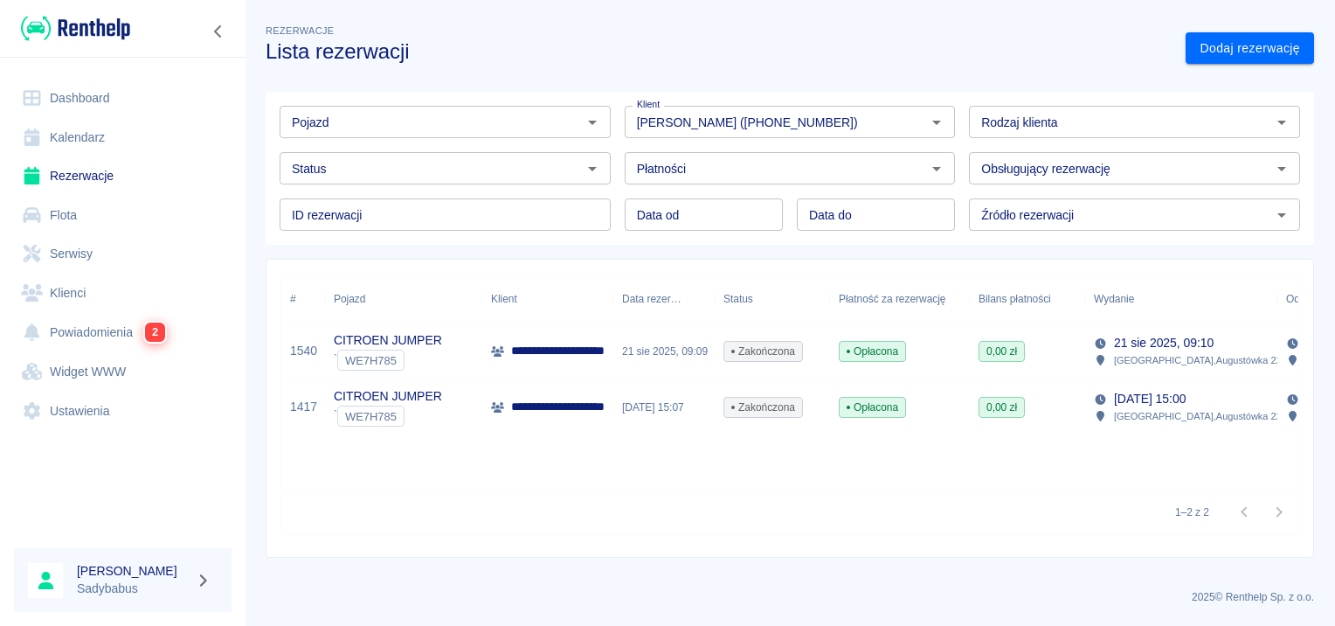
click at [538, 342] on p "**********" at bounding box center [572, 351] width 122 height 18
click at [533, 412] on p "**********" at bounding box center [572, 407] width 122 height 18
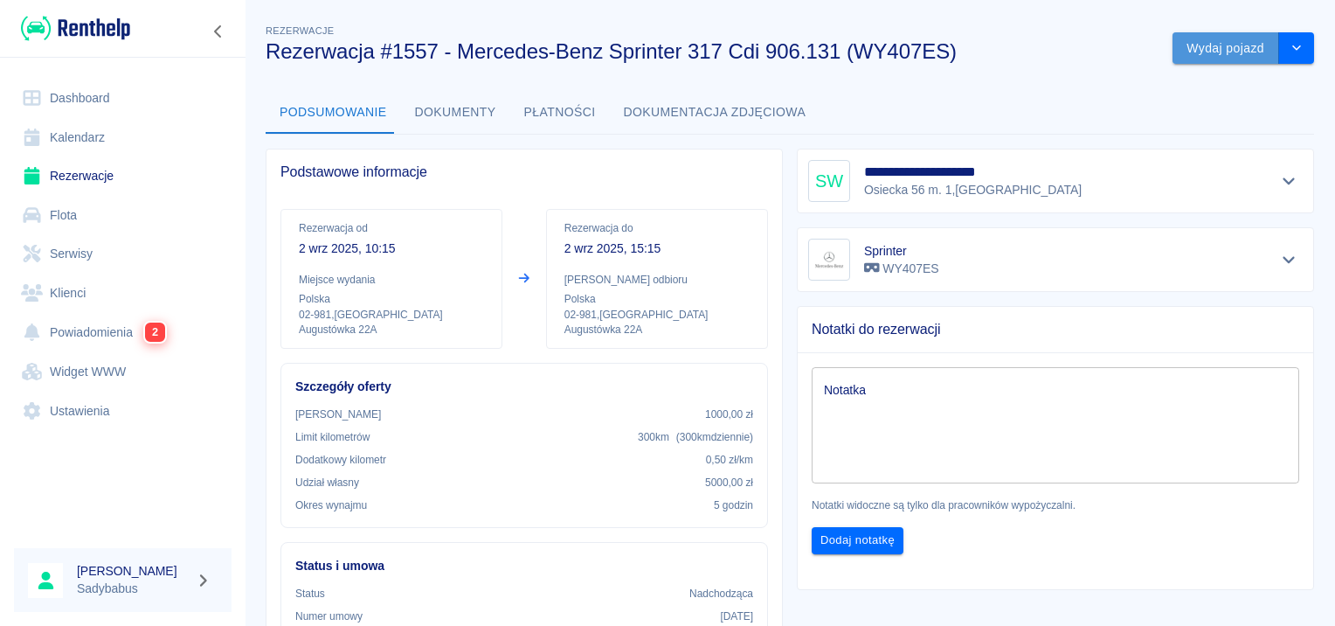
click at [1218, 52] on button "Wydaj pojazd" at bounding box center [1225, 48] width 107 height 32
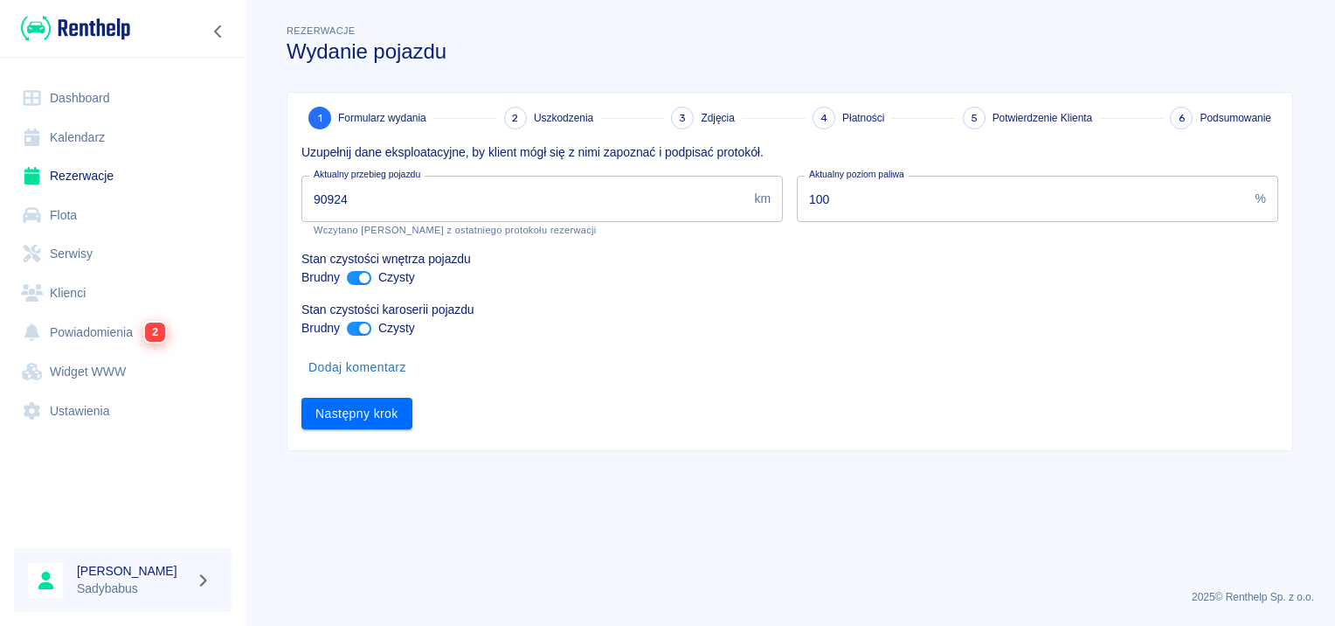
click at [374, 203] on input "90924" at bounding box center [524, 199] width 446 height 46
drag, startPoint x: 784, startPoint y: 65, endPoint x: 391, endPoint y: 206, distance: 417.0
click at [391, 206] on input "90924" at bounding box center [524, 199] width 446 height 46
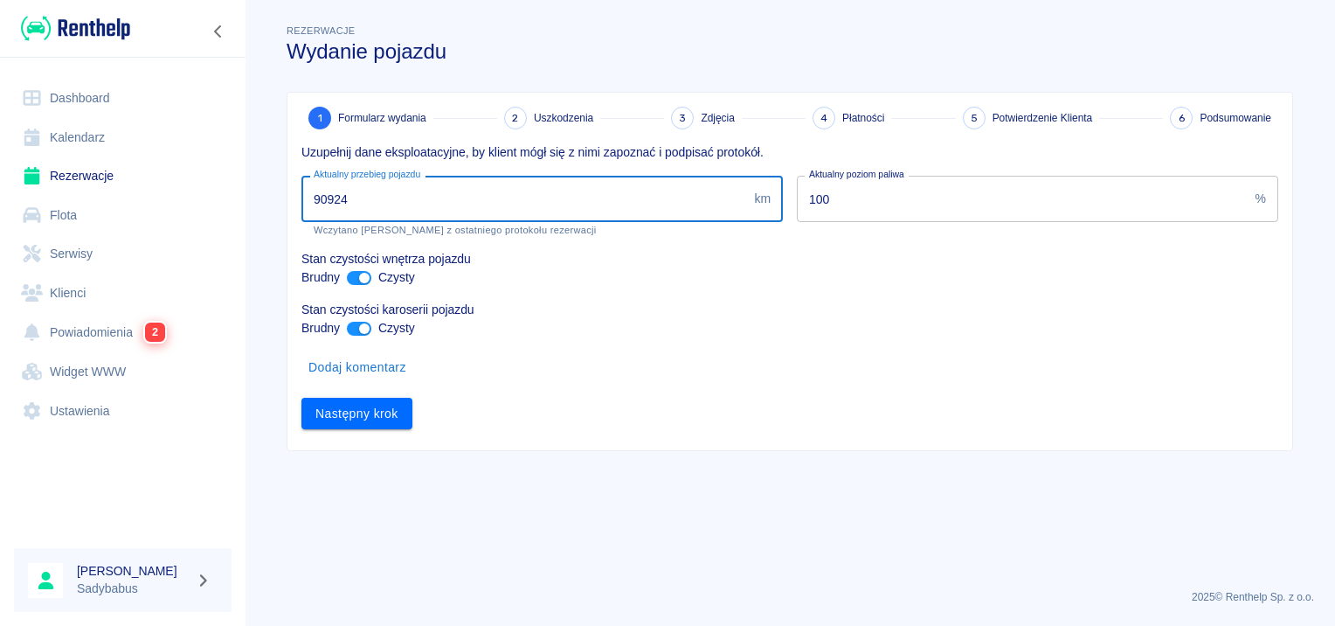
click at [391, 206] on input "90924" at bounding box center [524, 199] width 446 height 46
type input "92866"
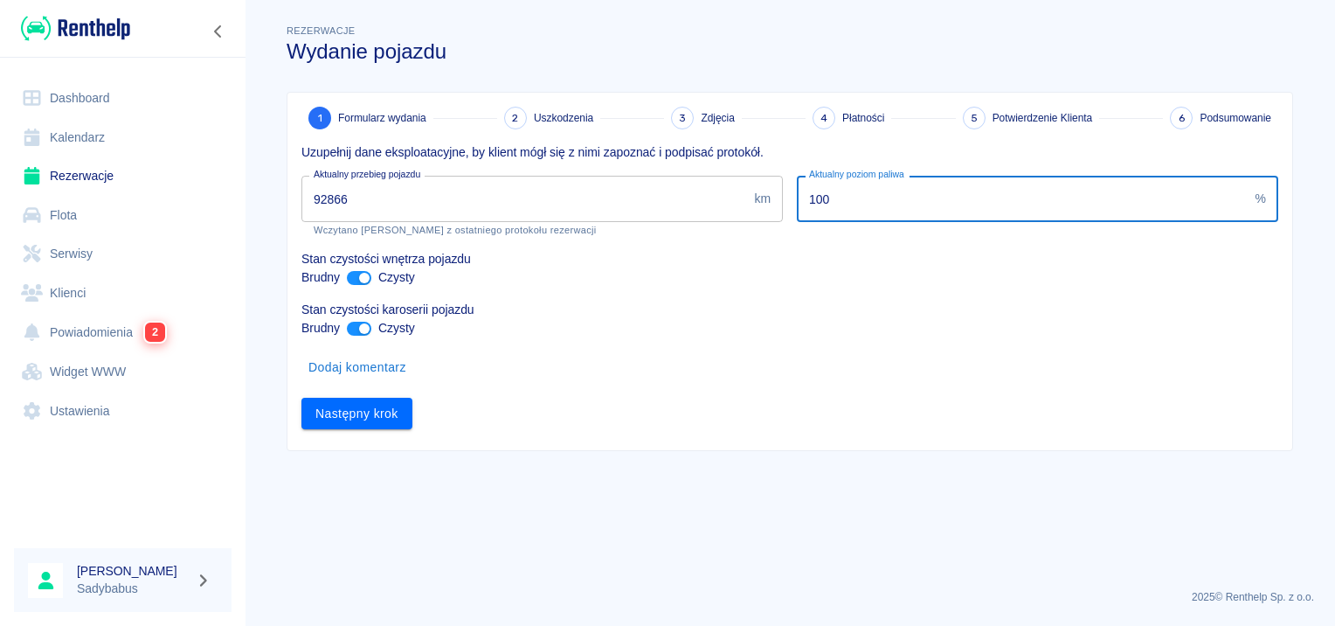
click at [1005, 204] on input "100" at bounding box center [1023, 199] width 452 height 46
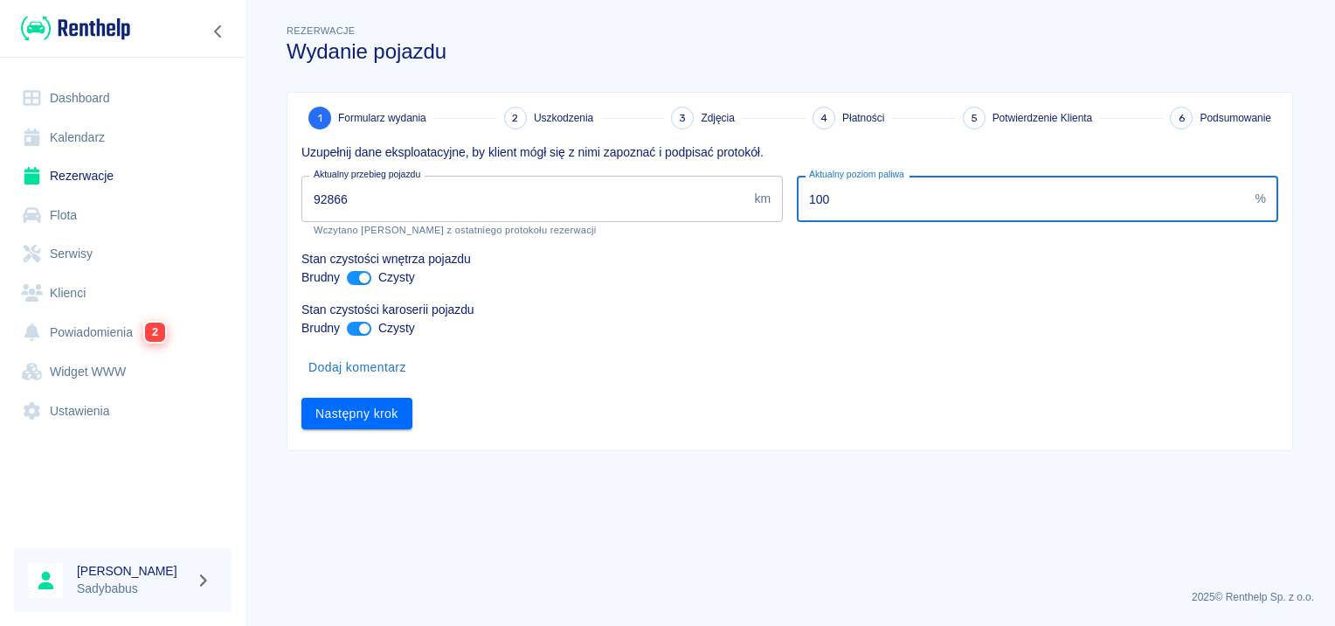
click at [1005, 204] on input "100" at bounding box center [1023, 199] width 452 height 46
type input "30"
click at [349, 401] on button "Następny krok" at bounding box center [356, 414] width 111 height 32
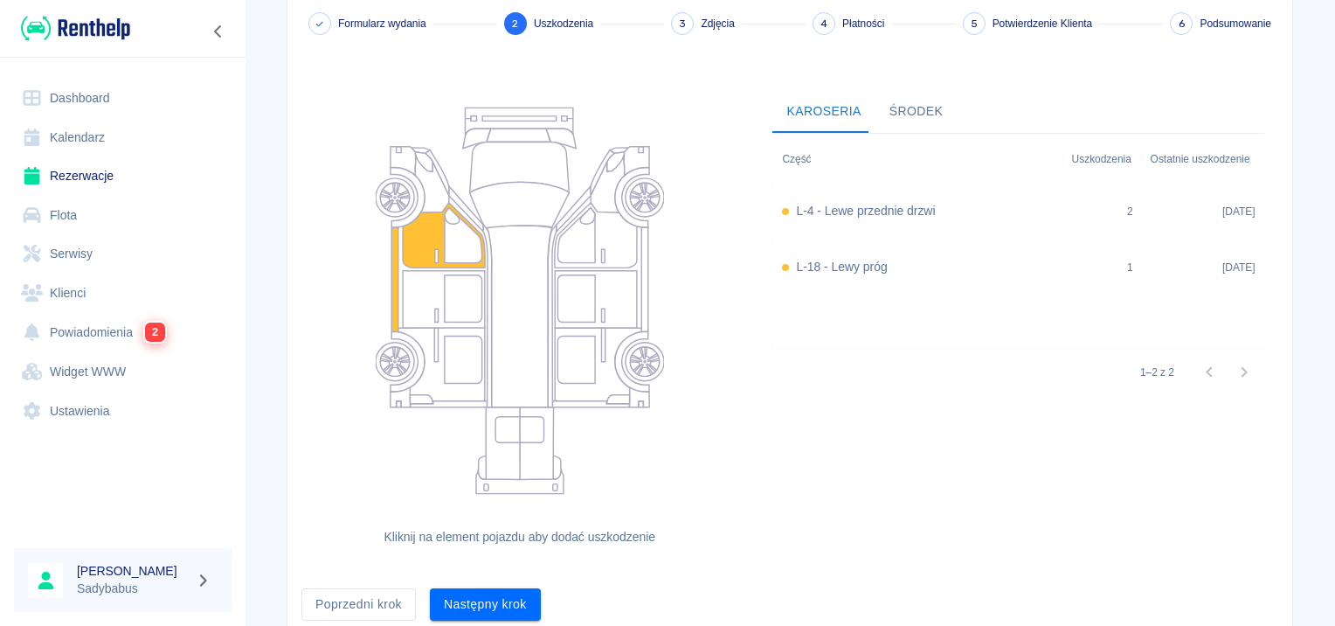
scroll to position [125, 0]
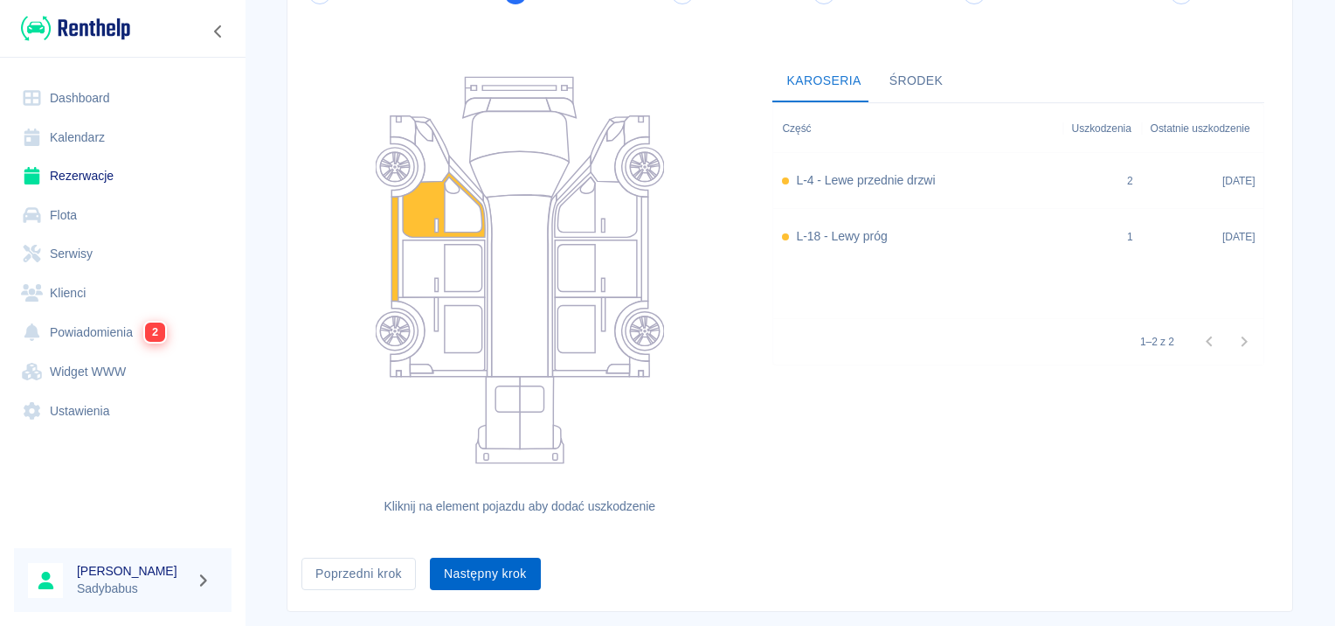
click at [475, 569] on button "Następny krok" at bounding box center [485, 573] width 111 height 32
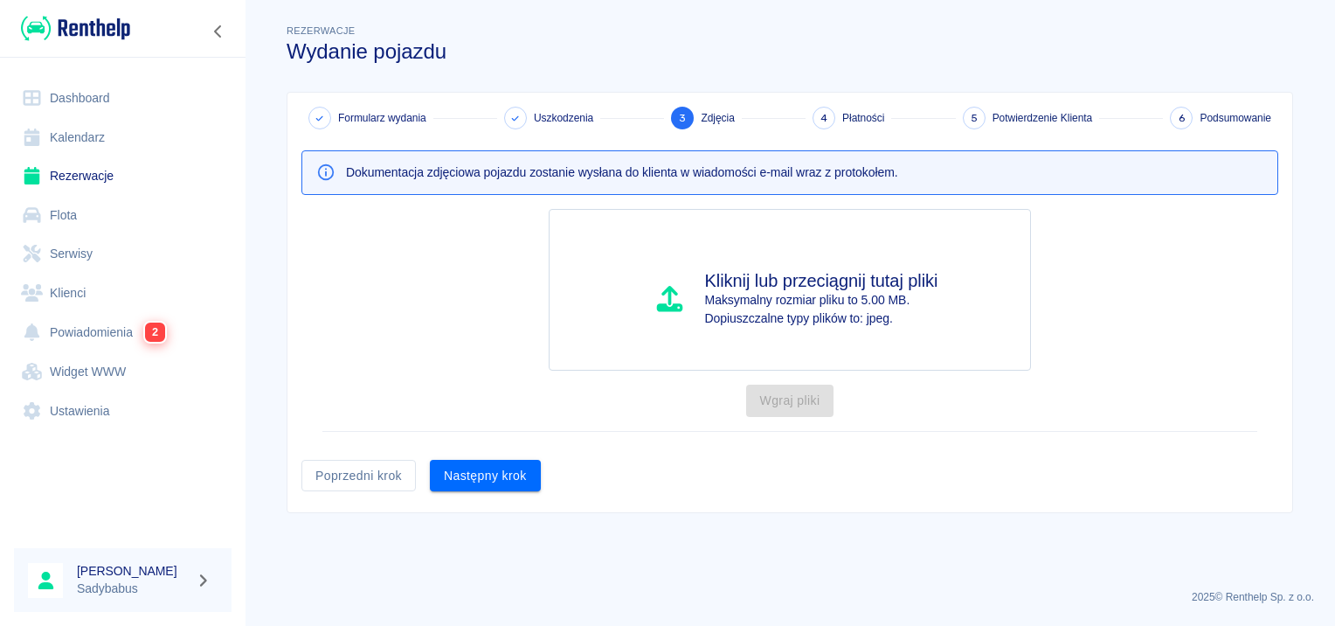
scroll to position [0, 0]
click at [503, 481] on button "Następny krok" at bounding box center [485, 476] width 111 height 32
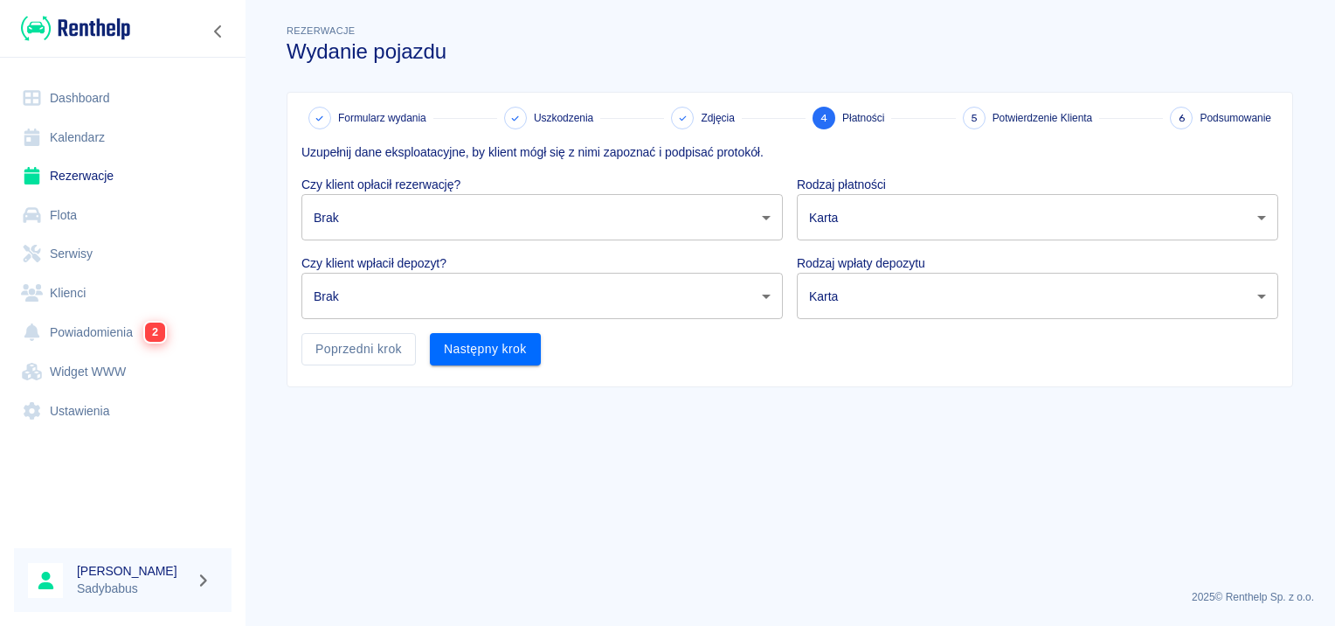
click at [561, 240] on div "Czy klient wpłacił depozyt? Brak none ​" at bounding box center [534, 279] width 495 height 79
click at [550, 201] on body "Używamy plików Cookies, by zapewnić Ci najlepsze możliwe doświadczenie. Aby dow…" at bounding box center [667, 313] width 1335 height 626
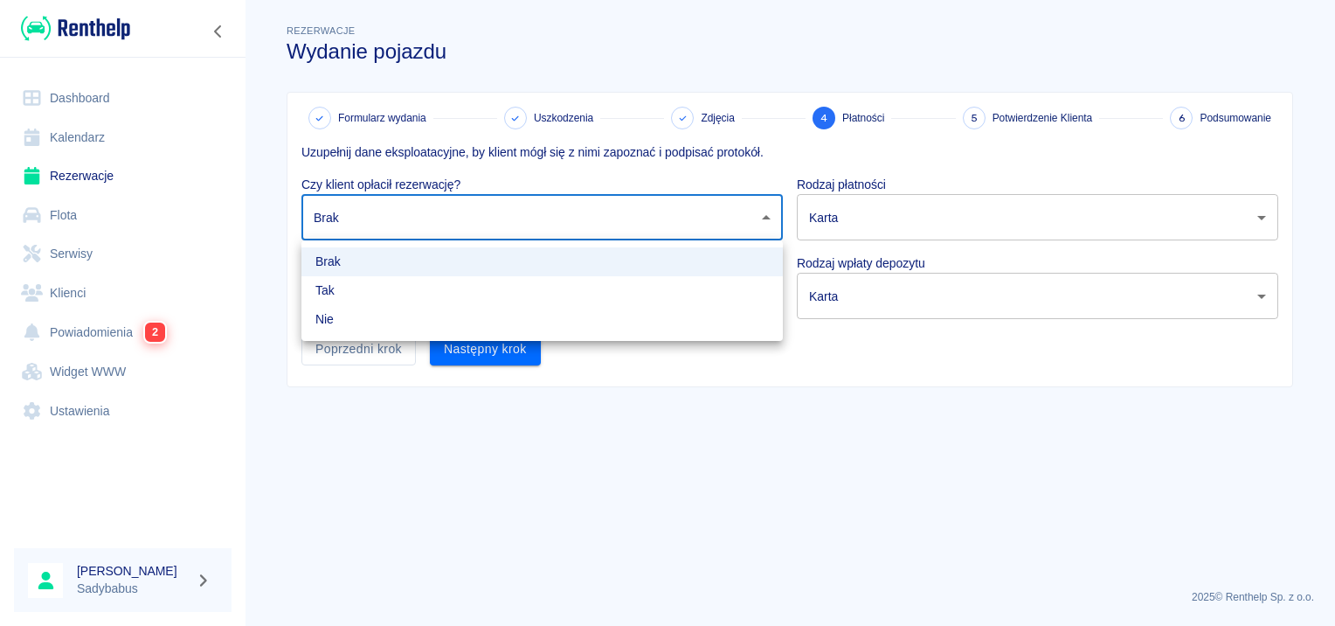
click at [511, 288] on li "Tak" at bounding box center [541, 290] width 481 height 29
type input "true"
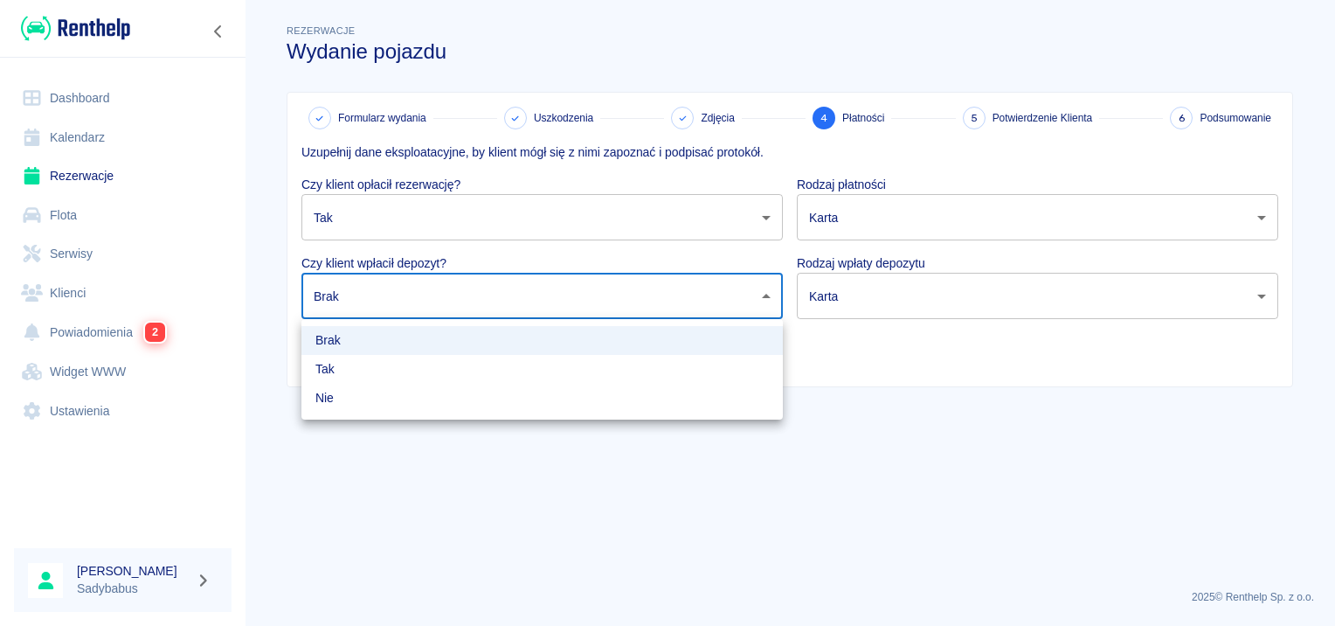
click at [508, 313] on body "Używamy plików Cookies, by zapewnić Ci najlepsze możliwe doświadczenie. Aby dow…" at bounding box center [667, 313] width 1335 height 626
click at [501, 381] on li "Tak" at bounding box center [541, 369] width 481 height 29
type input "true"
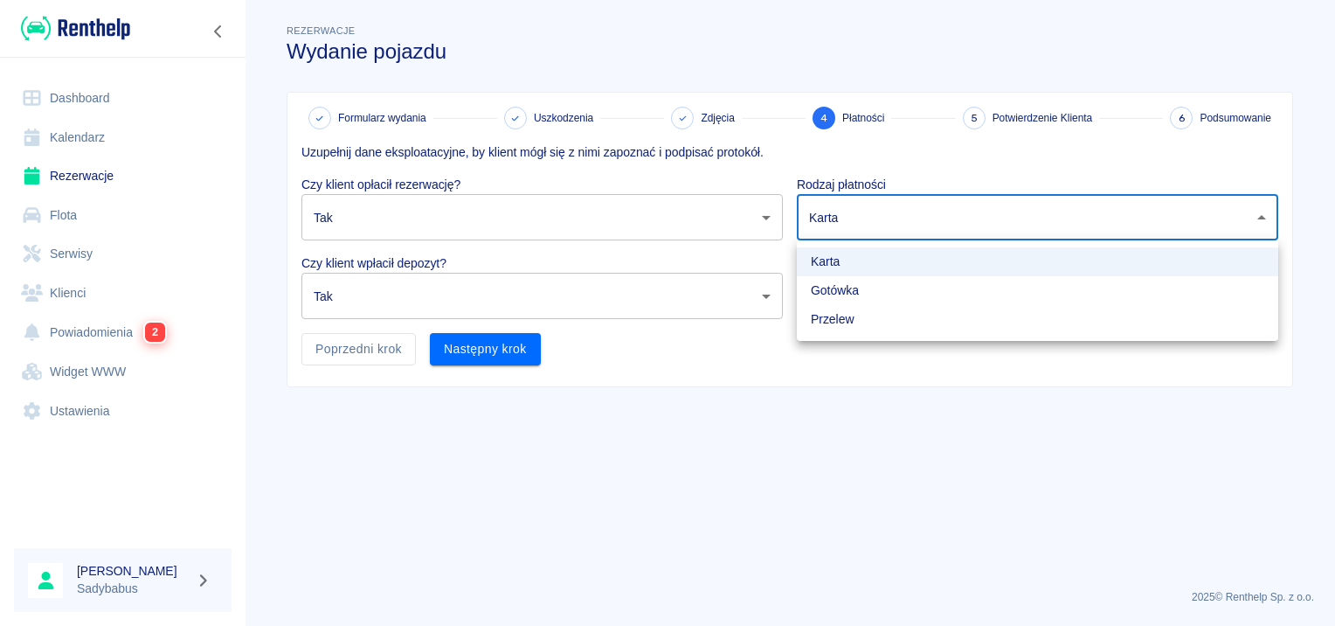
click at [1013, 215] on body "Używamy plików Cookies, by zapewnić Ci najlepsze możliwe doświadczenie. Aby dow…" at bounding box center [667, 313] width 1335 height 626
click at [981, 295] on li "Gotówka" at bounding box center [1037, 290] width 481 height 29
type input "cash"
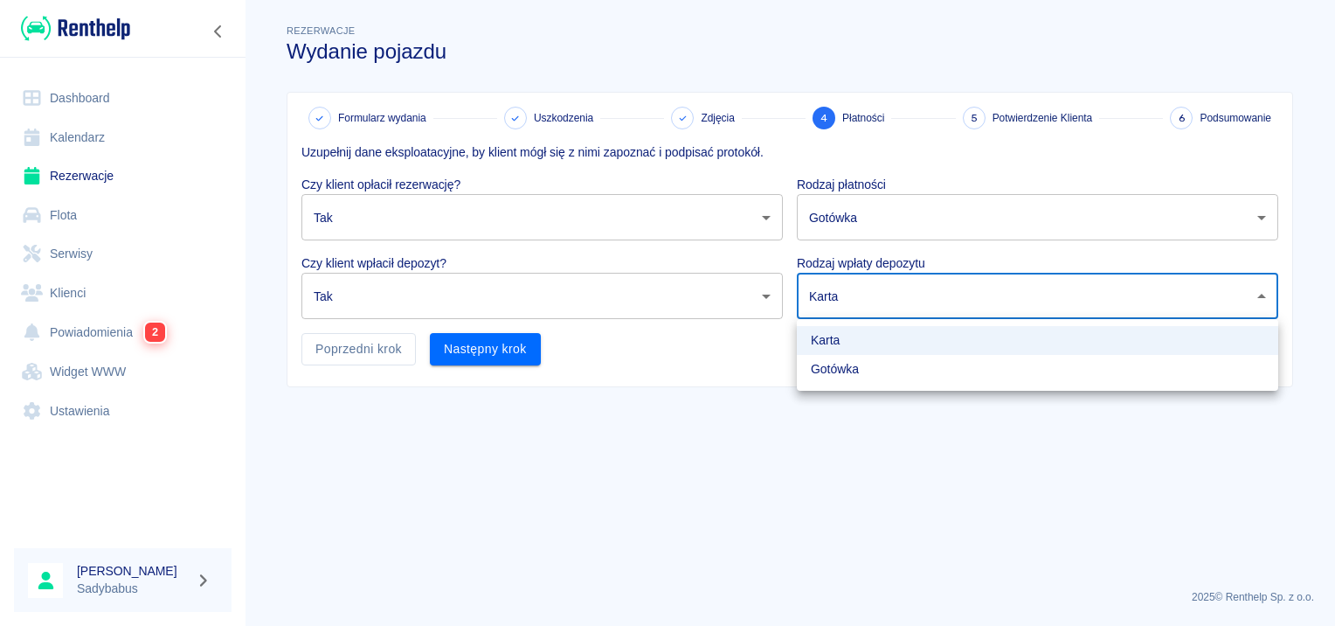
click at [981, 295] on body "Używamy plików Cookies, by zapewnić Ci najlepsze możliwe doświadczenie. Aby dow…" at bounding box center [667, 313] width 1335 height 626
click at [949, 360] on li "Gotówka" at bounding box center [1037, 369] width 481 height 29
type input "cash"
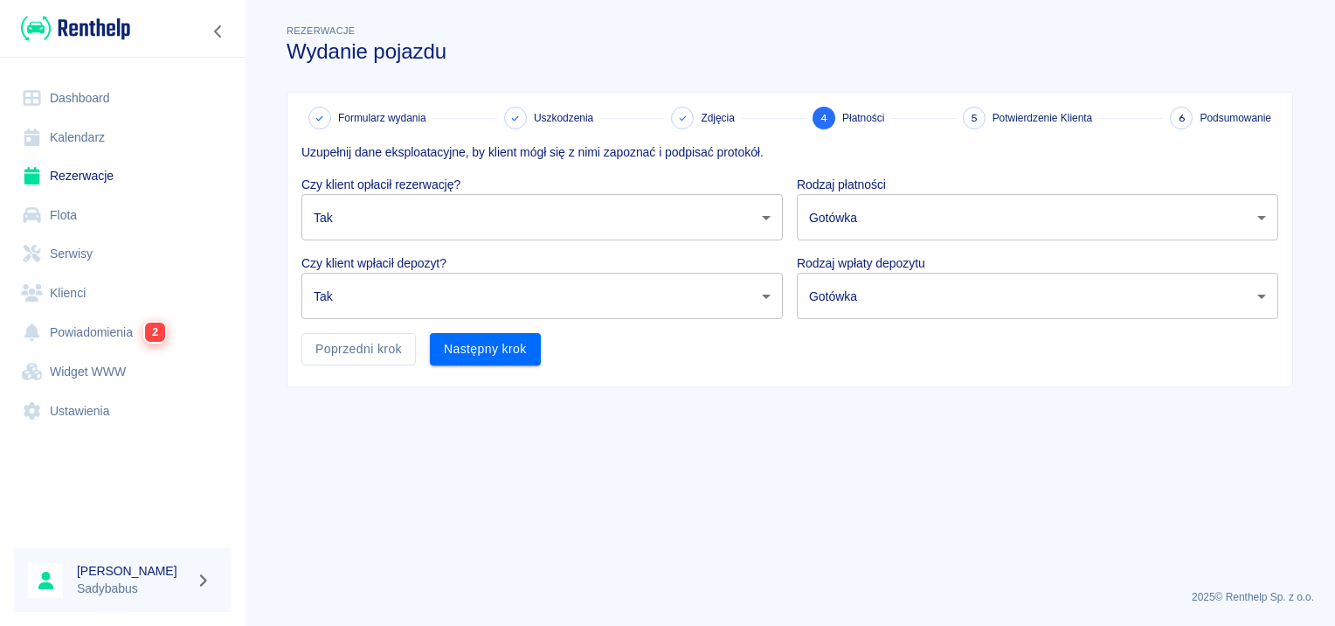
click at [541, 342] on div "Uzupełnij dane eksploatacyjne, by klient mógł się z nimi zapoznać i podpisać pr…" at bounding box center [782, 247] width 991 height 236
click at [523, 354] on button "Następny krok" at bounding box center [485, 349] width 111 height 32
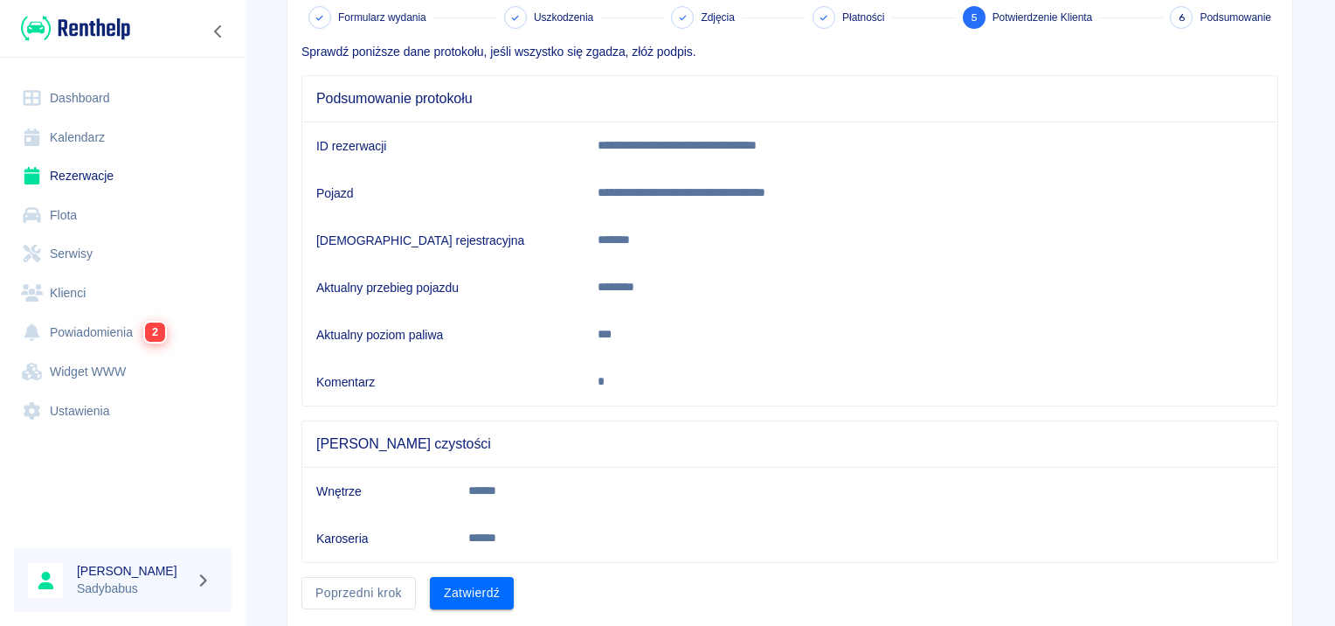
scroll to position [153, 0]
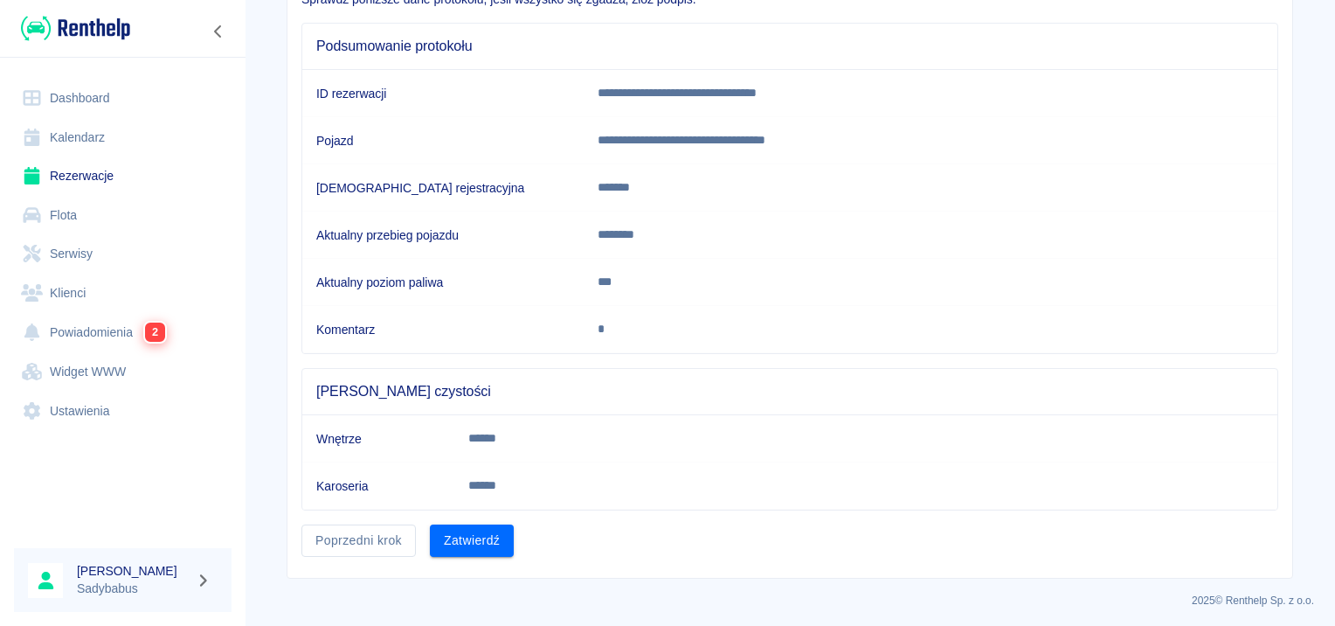
click at [498, 525] on button "Zatwierdź" at bounding box center [472, 540] width 84 height 32
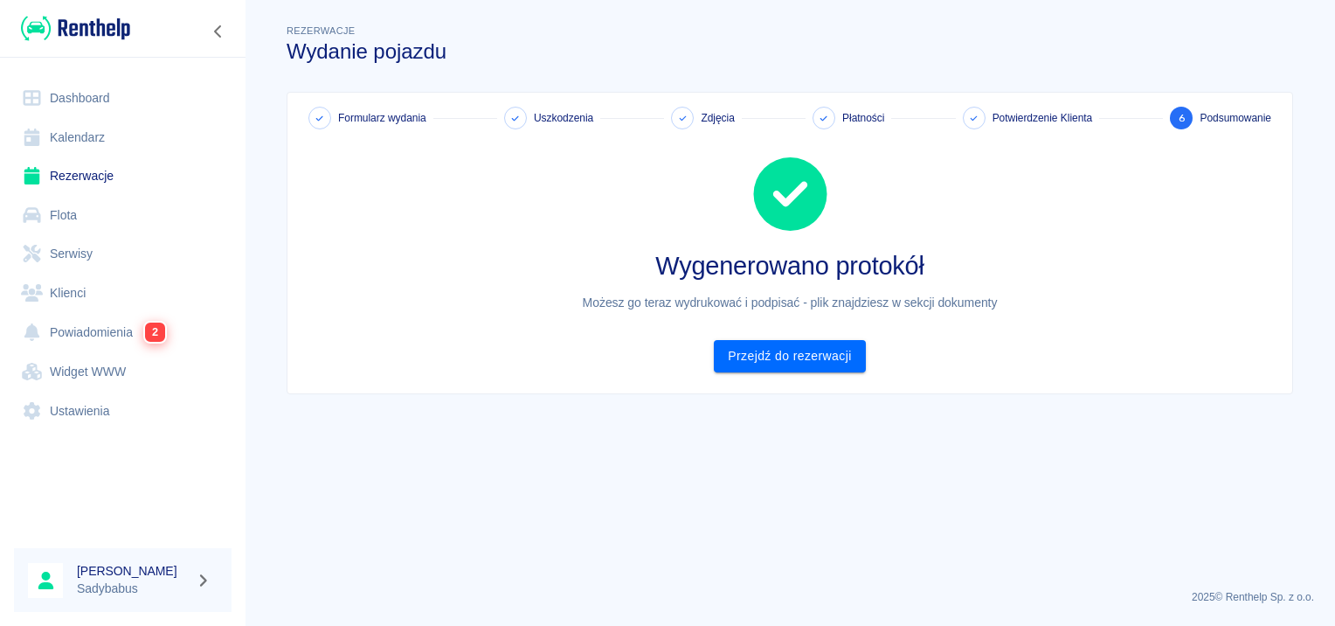
scroll to position [0, 0]
click at [851, 363] on link "Przejdź do rezerwacji" at bounding box center [789, 356] width 151 height 32
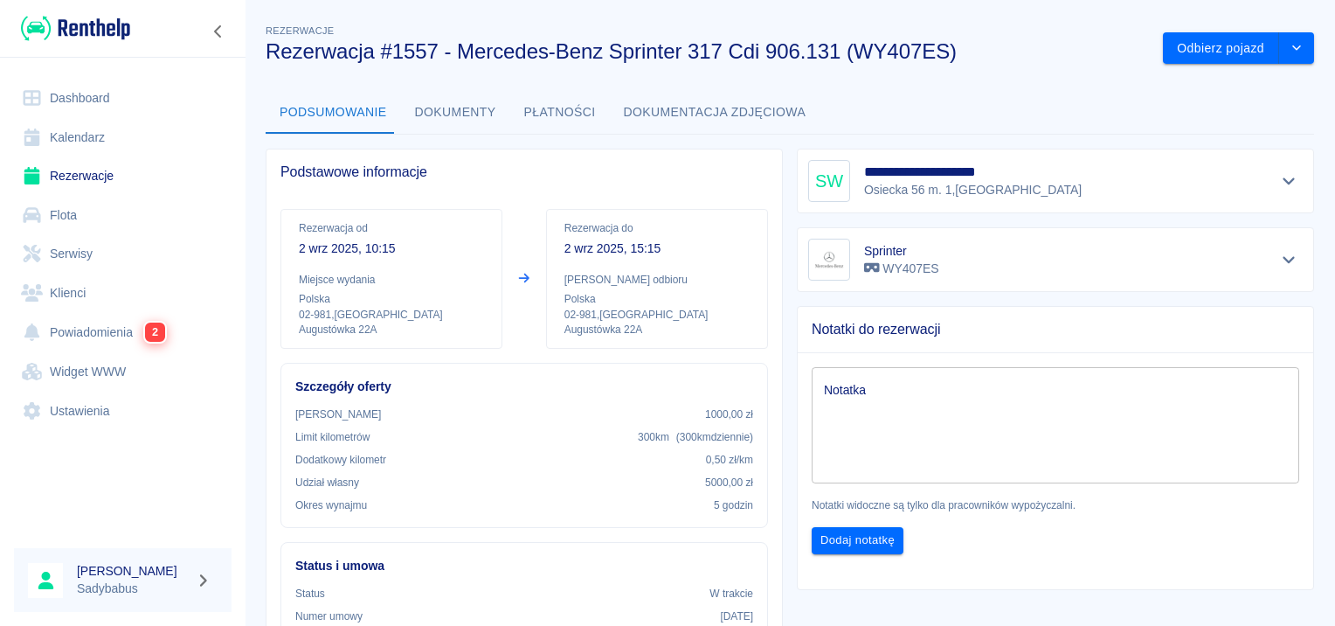
click at [435, 105] on button "Dokumenty" at bounding box center [455, 113] width 109 height 42
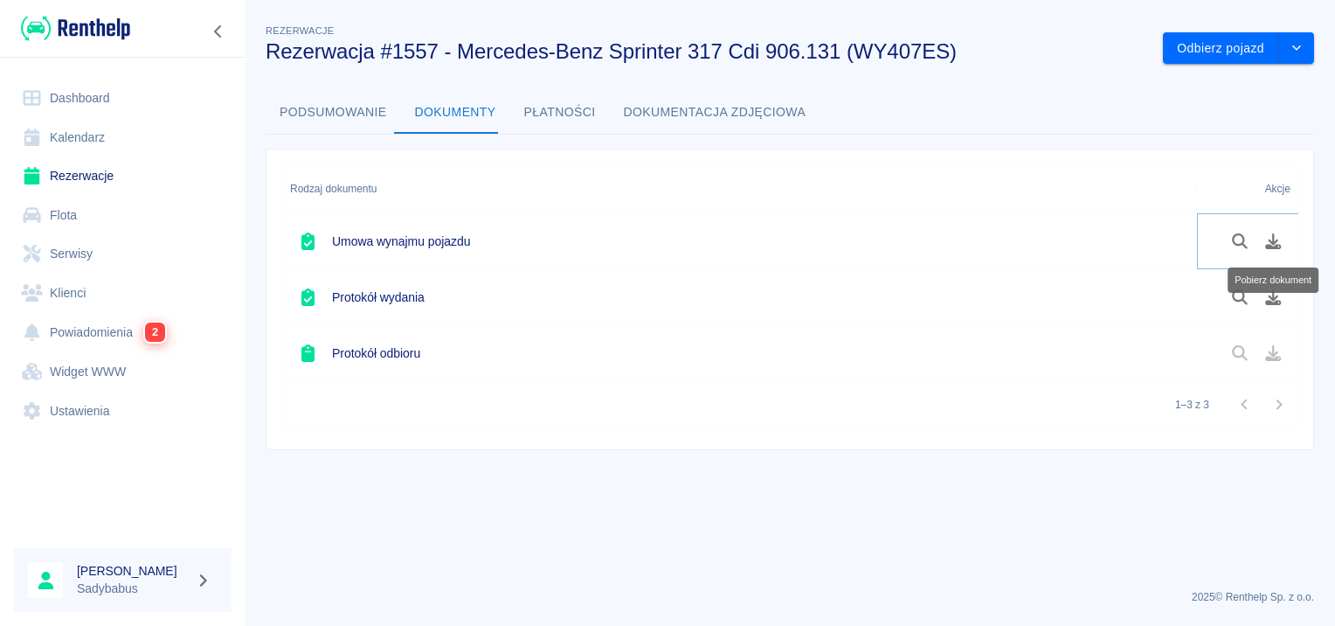
click at [1270, 236] on icon "Pobierz dokument" at bounding box center [1273, 241] width 20 height 16
click at [1268, 290] on icon "Pobierz dokument" at bounding box center [1273, 297] width 20 height 16
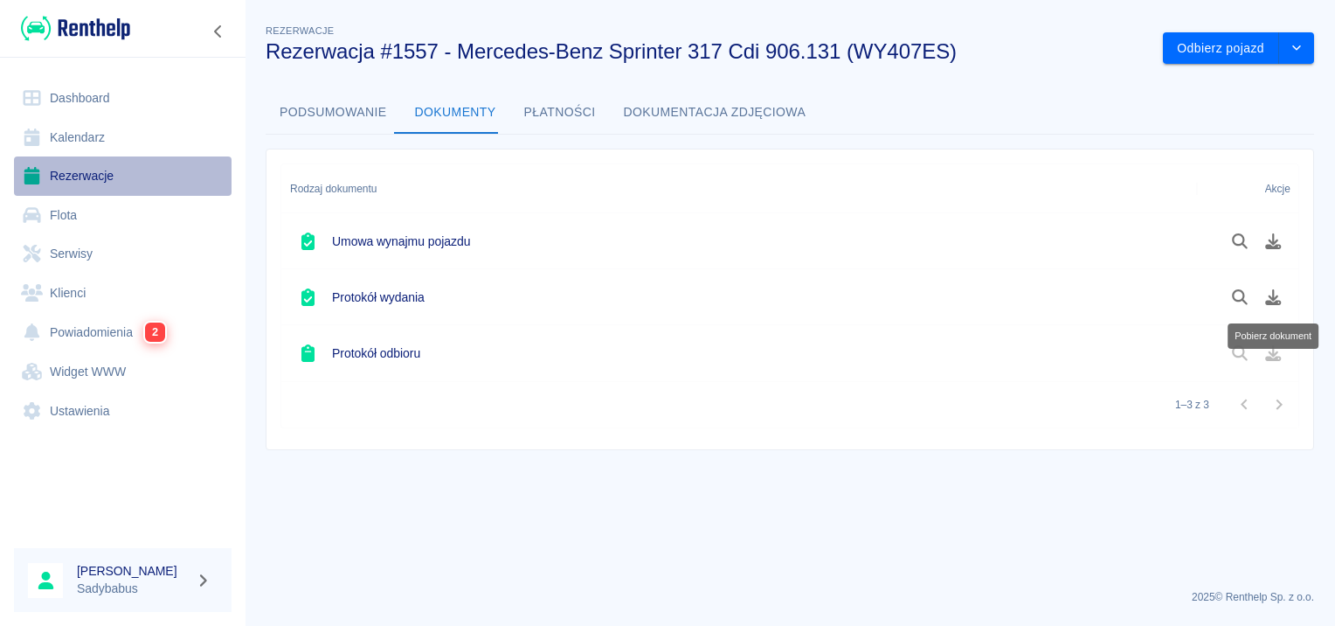
click at [78, 182] on link "Rezerwacje" at bounding box center [123, 175] width 218 height 39
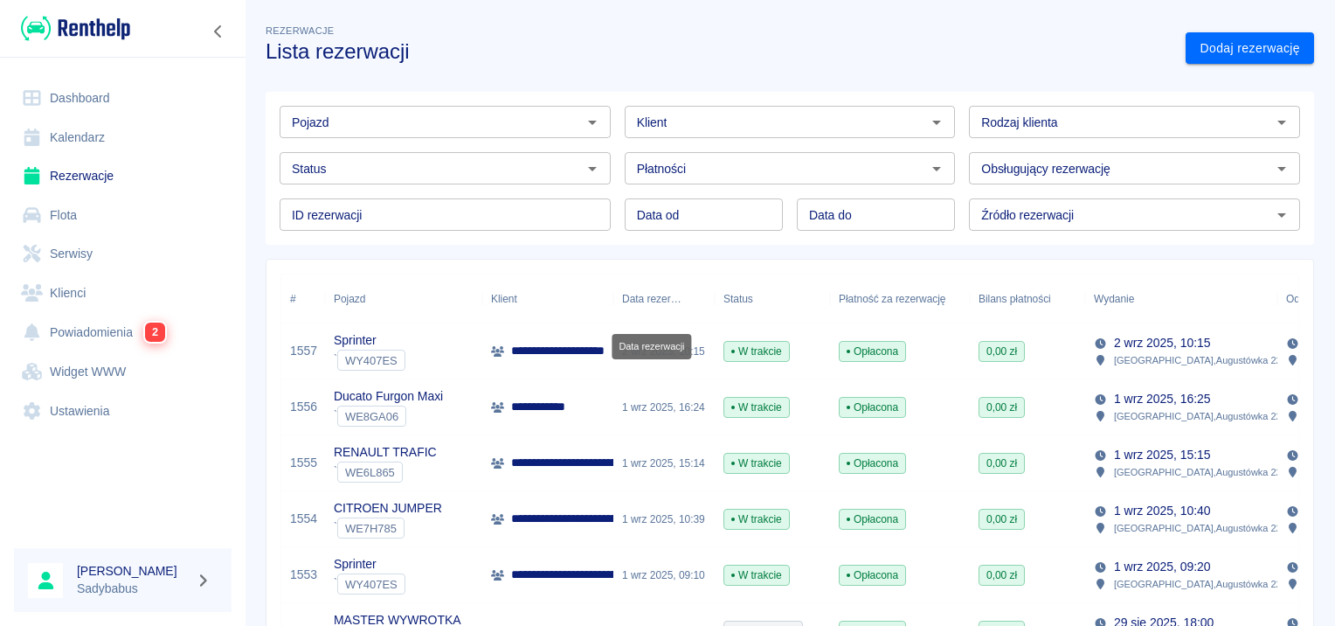
scroll to position [87, 0]
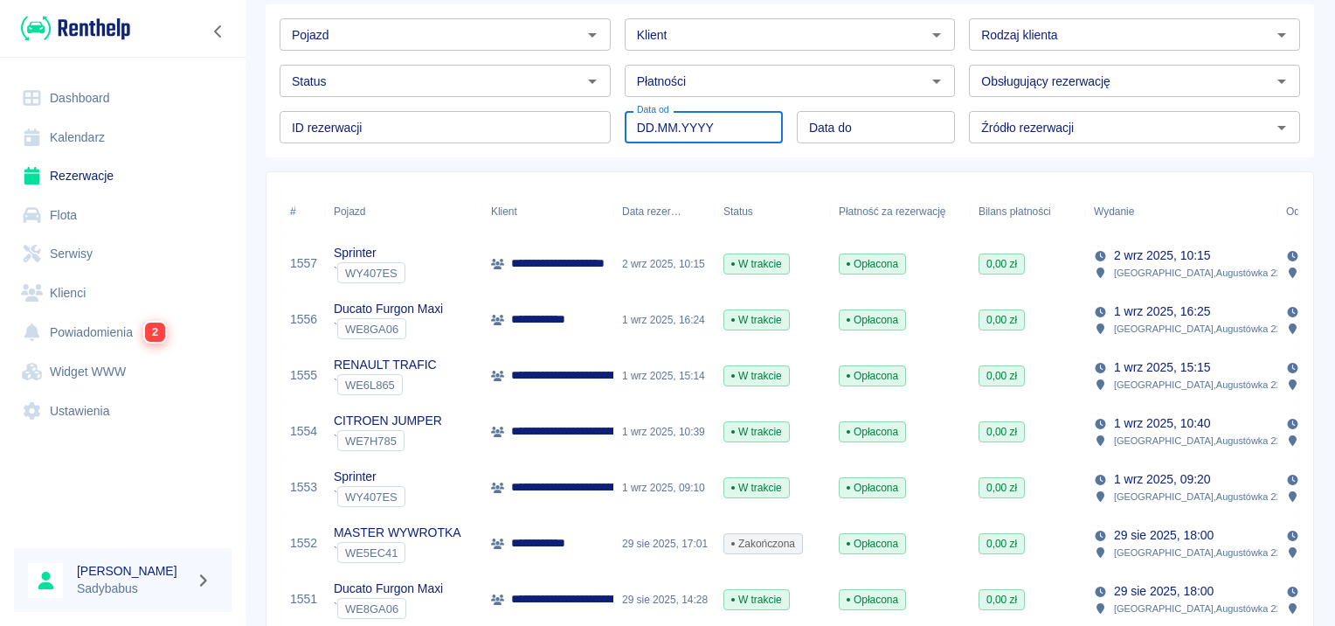
click at [705, 138] on input "DD.MM.YYYY" at bounding box center [704, 127] width 158 height 32
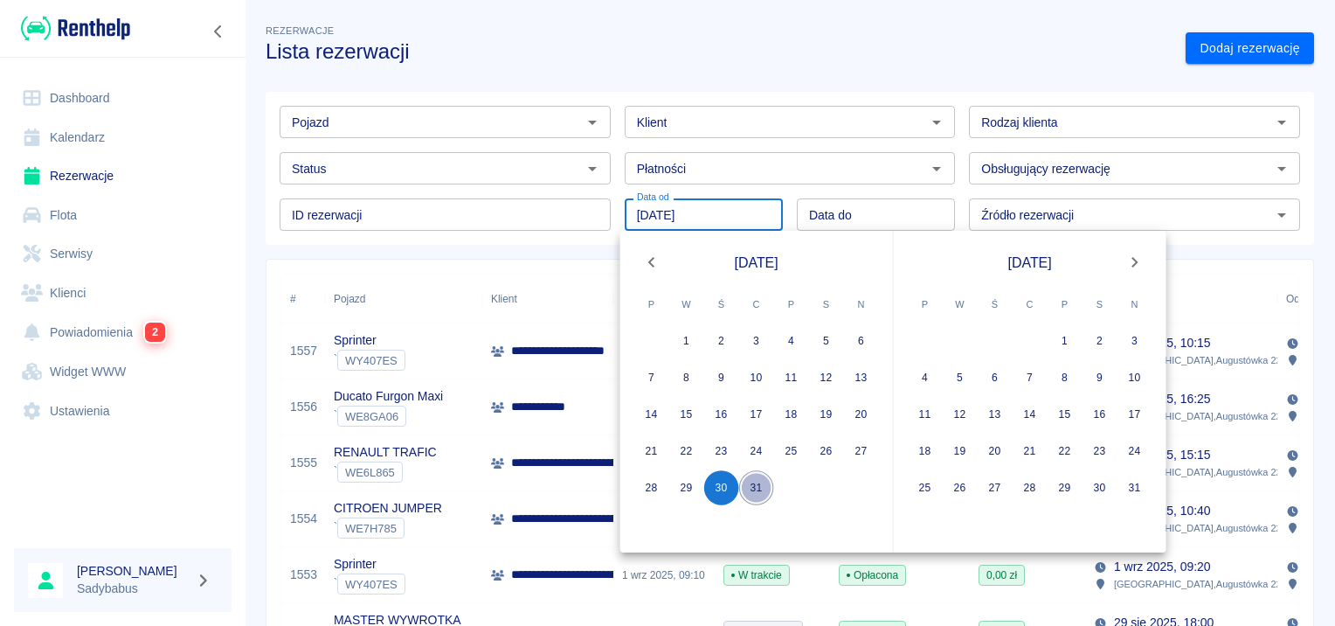
click at [751, 479] on button "31" at bounding box center [756, 487] width 35 height 35
type input "[DATE]"
type input "DD.MM.YYYY"
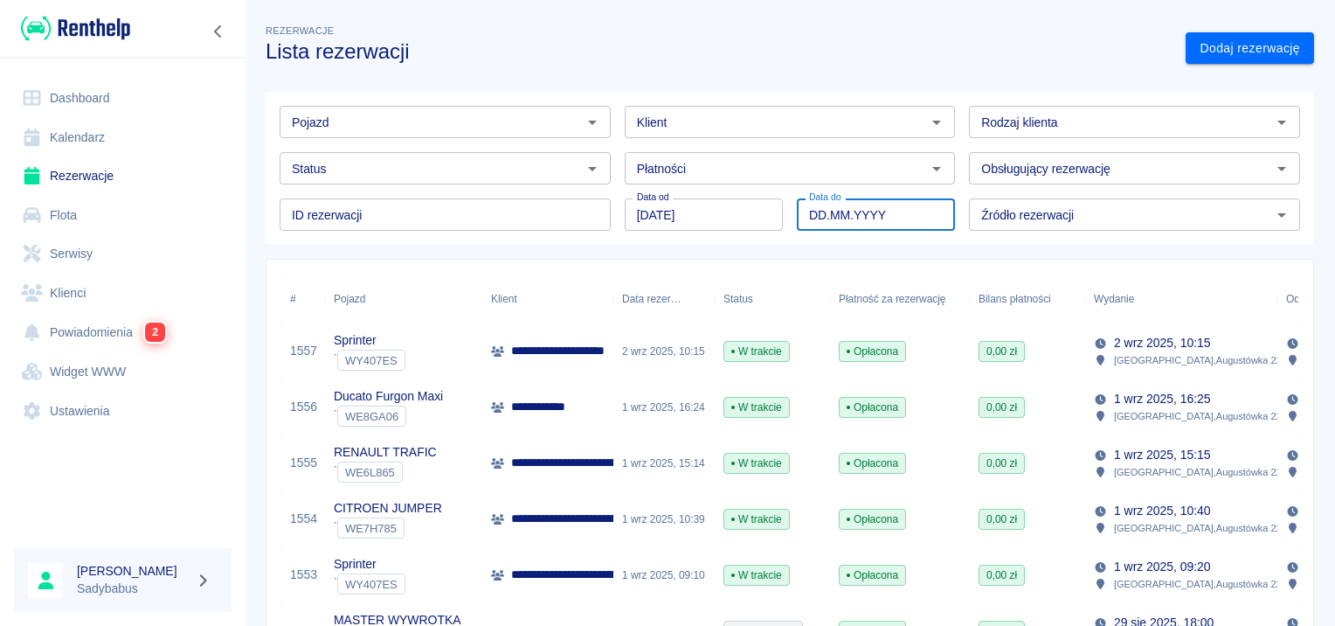
click at [909, 213] on input "DD.MM.YYYY" at bounding box center [876, 214] width 158 height 32
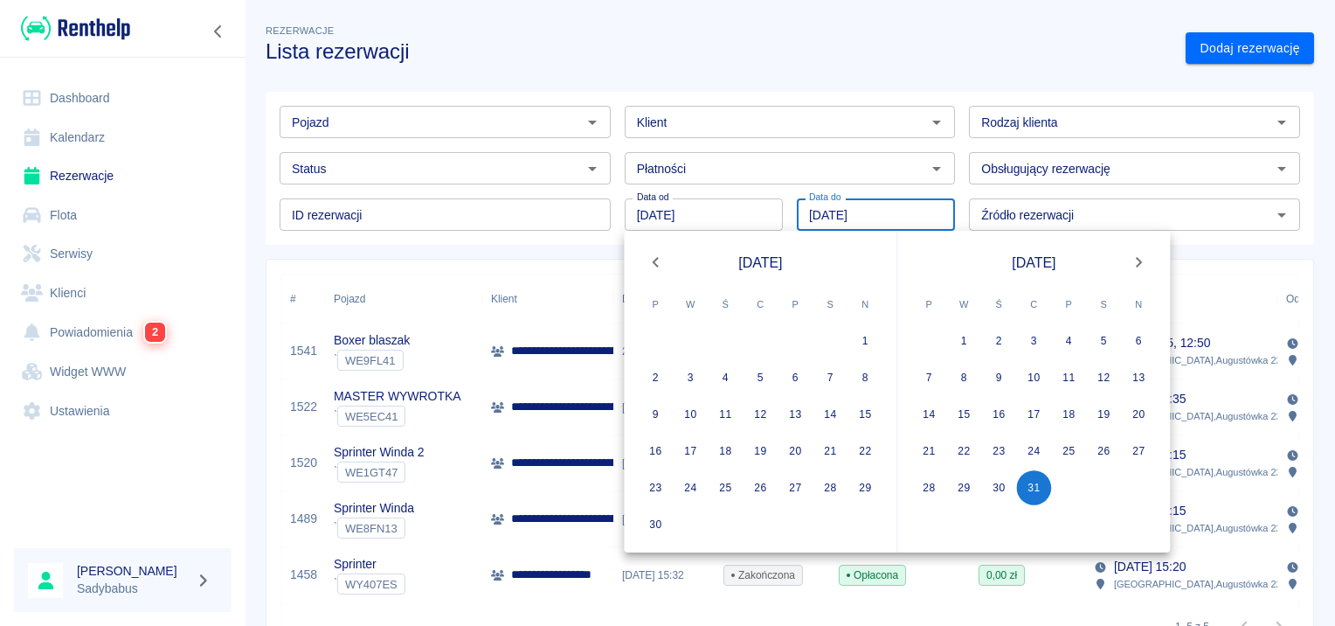
type input "[DATE]"
click at [308, 259] on div "**********" at bounding box center [790, 465] width 1048 height 413
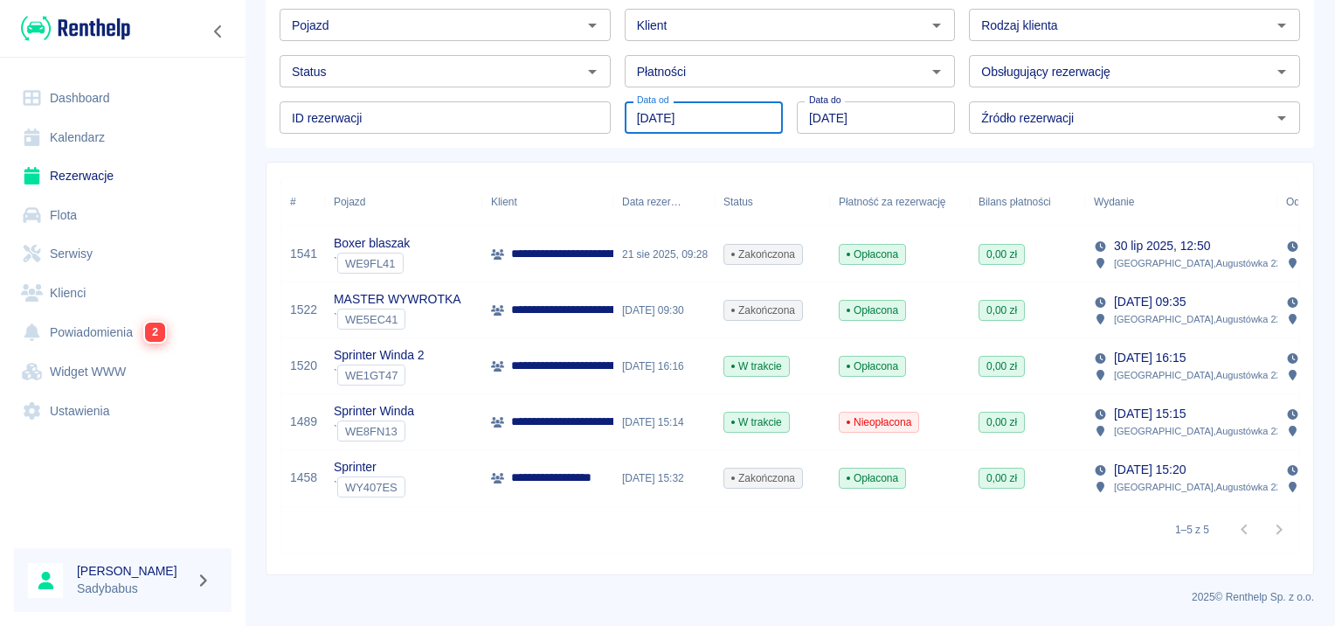
click at [642, 105] on input "[DATE]" at bounding box center [704, 117] width 158 height 32
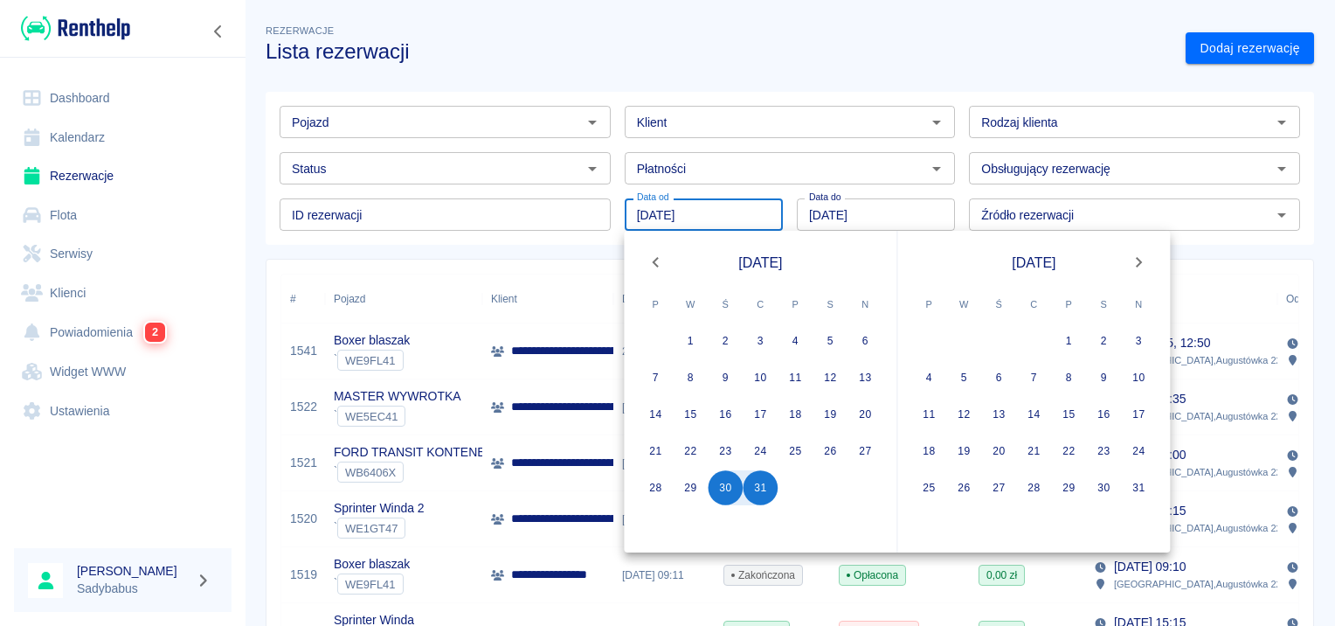
type input "[DATE]"
click at [460, 244] on div "Pojazd Pojazd Klient Klient Rodzaj klienta Rodzaj klienta Status Status Płatnoś…" at bounding box center [790, 168] width 1048 height 153
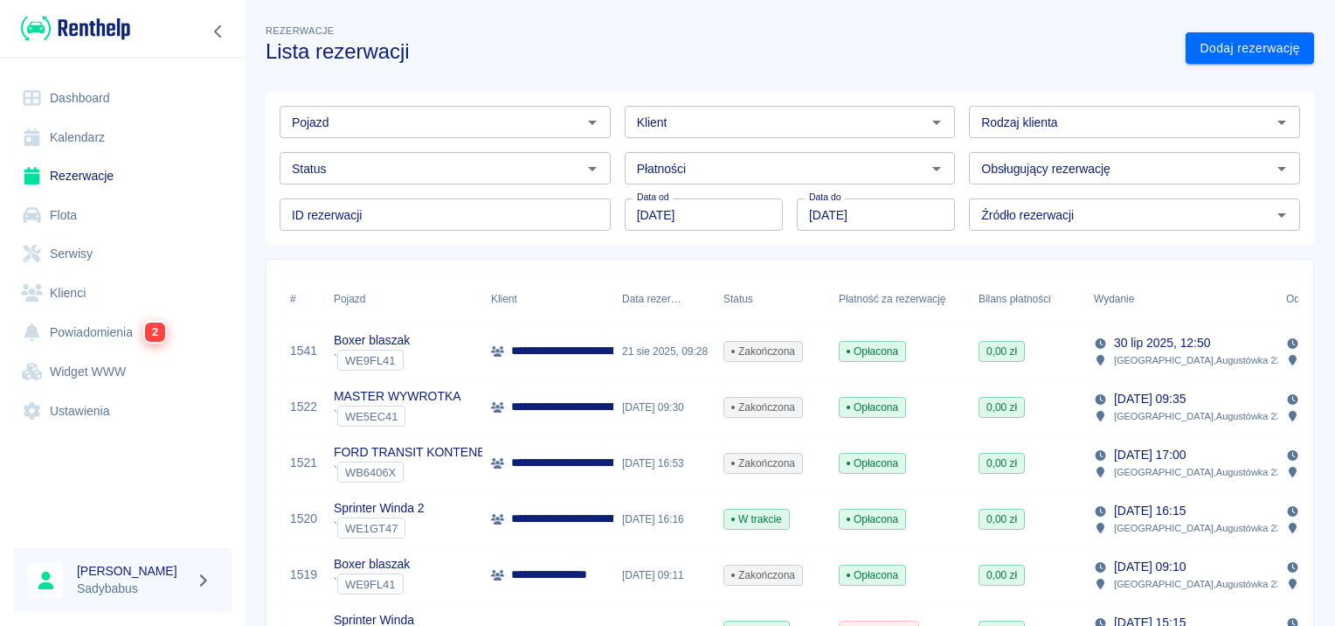
scroll to position [87, 0]
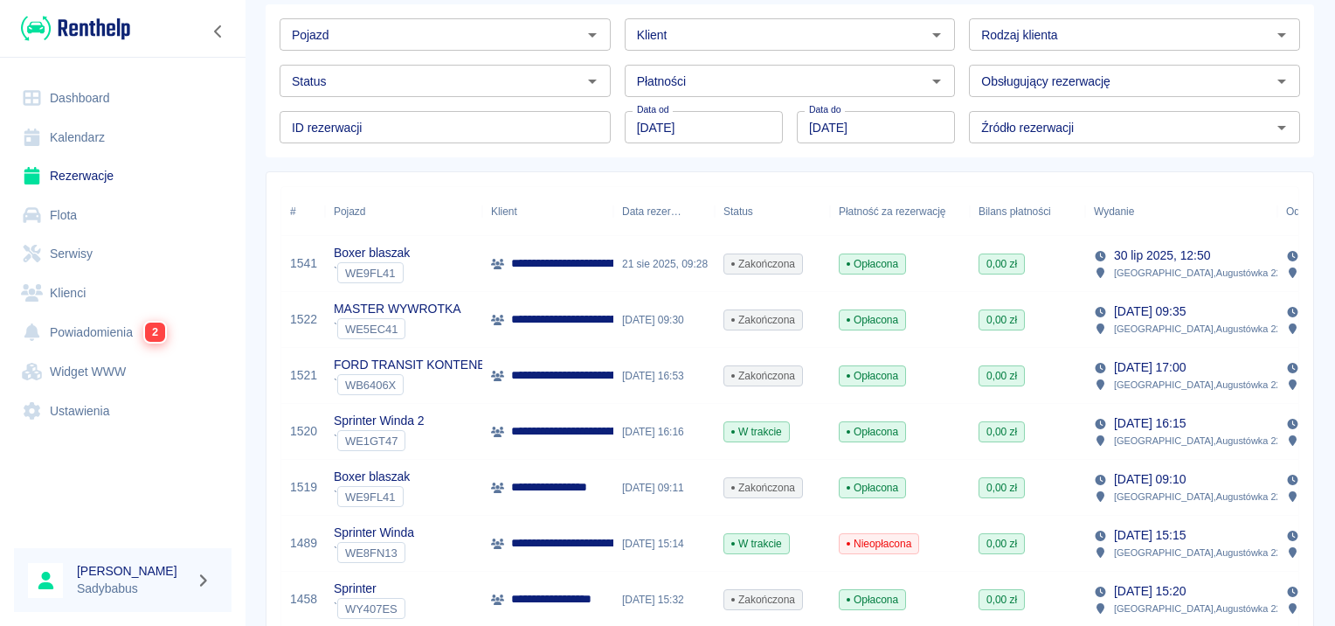
click at [524, 263] on p "**********" at bounding box center [680, 263] width 338 height 18
